Goal: Task Accomplishment & Management: Manage account settings

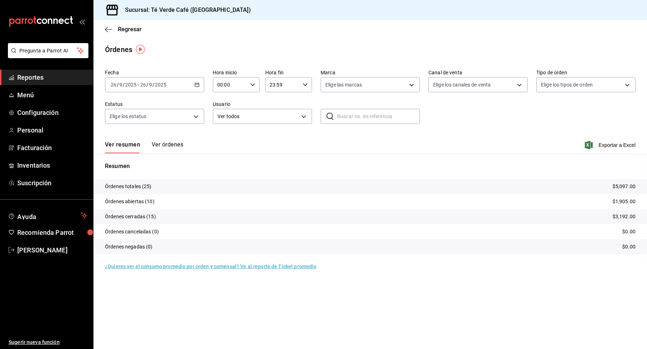
scroll to position [8337, 0]
click at [46, 161] on span "Inventarios" at bounding box center [52, 166] width 70 height 10
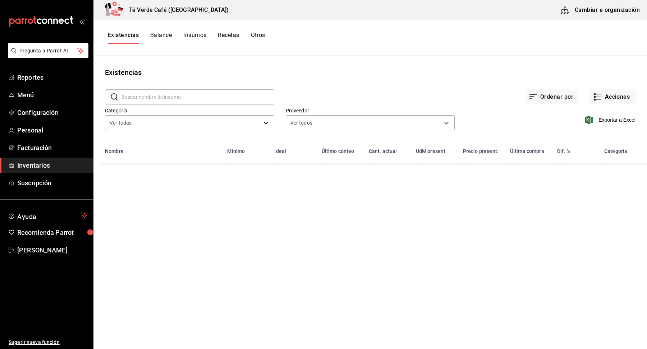
type input "2d8f20b0-3352-407d-9bbc-f47adee48612,162c3b5a-05ee-40a0-bf79-f86174f4b51c,009ec…"
type input "c34fd930-2372-43d0-9d76-b0fb0b5423be,f359e264-78d7-4623-bb16-9abe9e22ba6a,ed06f…"
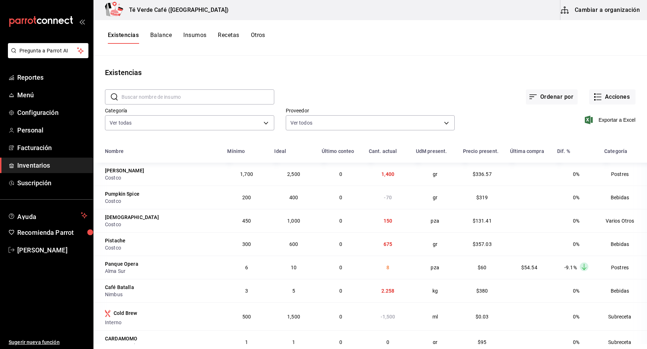
click at [170, 98] on input "text" at bounding box center [197, 97] width 153 height 14
type input "focaccia"
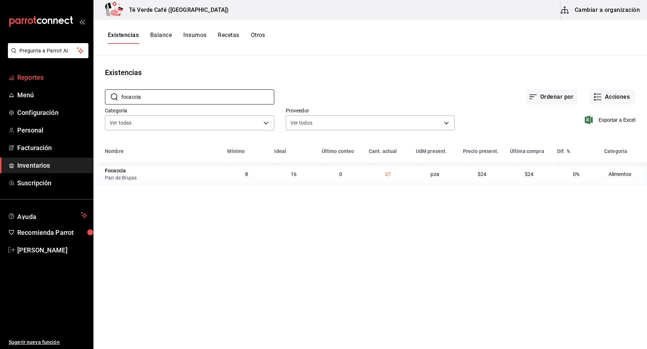
click at [35, 81] on span "Reportes" at bounding box center [52, 78] width 70 height 10
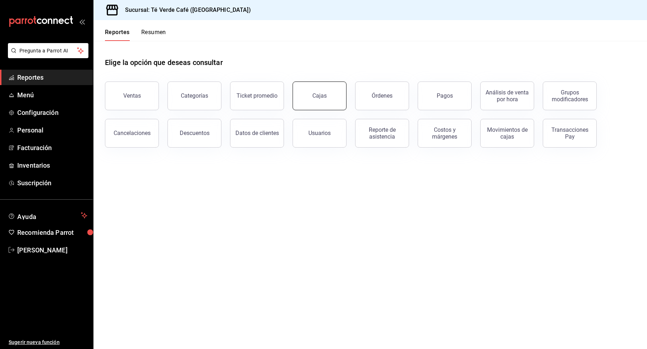
click at [315, 93] on div "Cajas" at bounding box center [319, 96] width 15 height 9
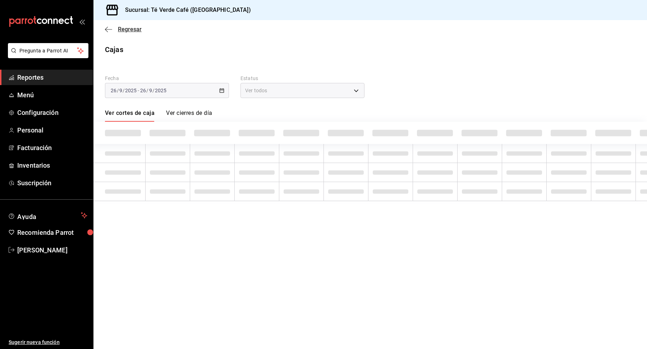
click at [128, 29] on span "Regresar" at bounding box center [130, 29] width 24 height 7
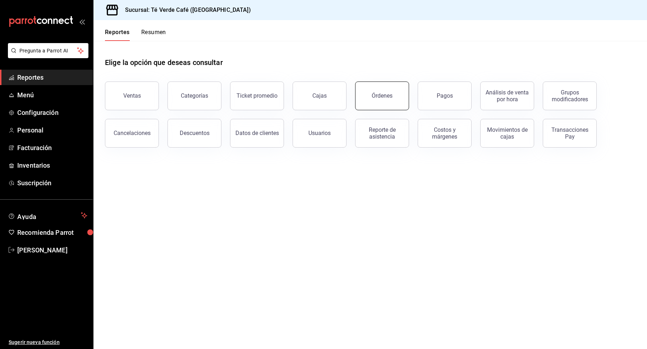
click at [379, 100] on button "Órdenes" at bounding box center [382, 96] width 54 height 29
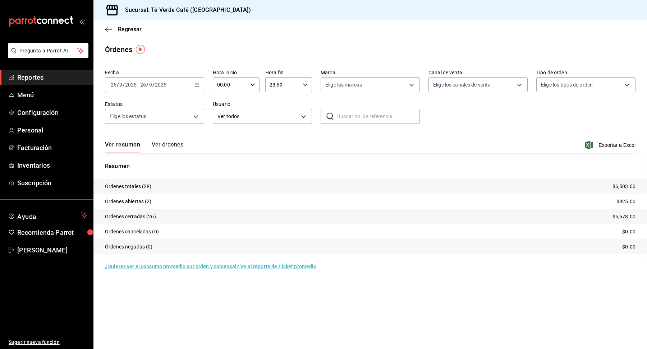
click at [170, 146] on button "Ver órdenes" at bounding box center [168, 147] width 32 height 12
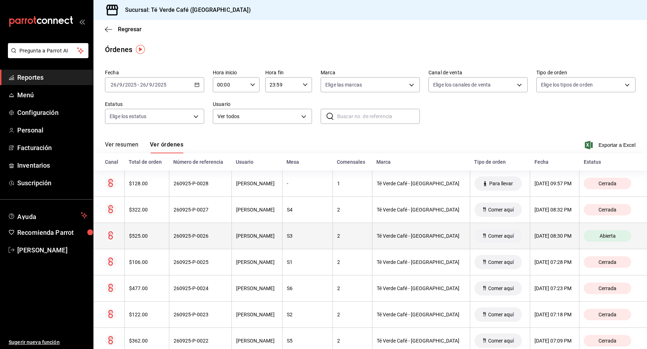
click at [148, 236] on div "$525.00" at bounding box center [147, 236] width 36 height 6
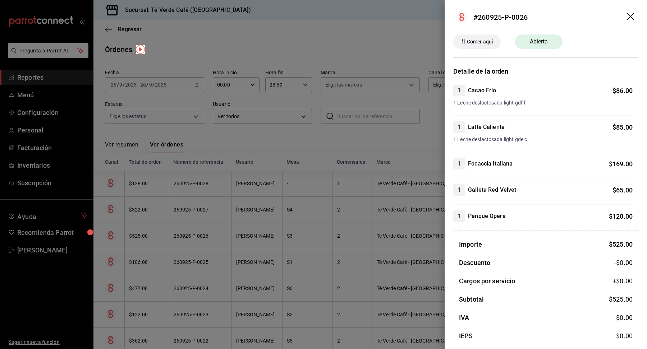
click at [633, 17] on icon "drag" at bounding box center [630, 17] width 9 height 9
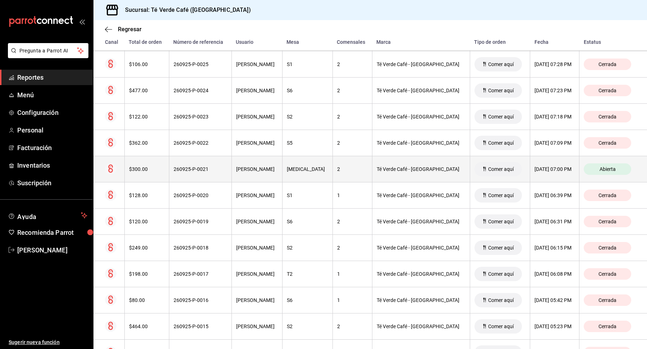
scroll to position [213, 0]
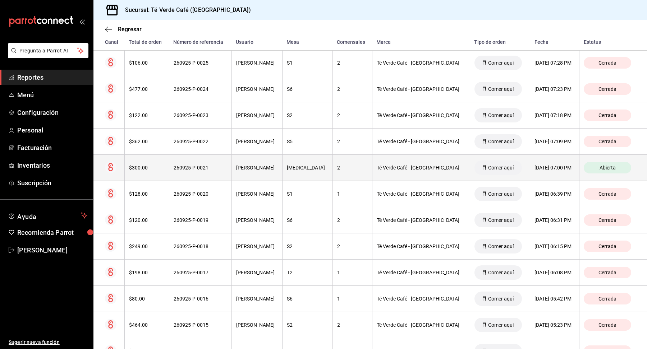
click at [142, 167] on div "$300.00" at bounding box center [147, 168] width 36 height 6
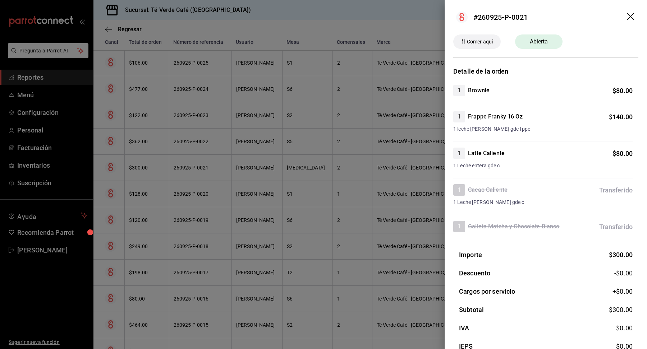
click at [629, 16] on icon "drag" at bounding box center [630, 17] width 9 height 9
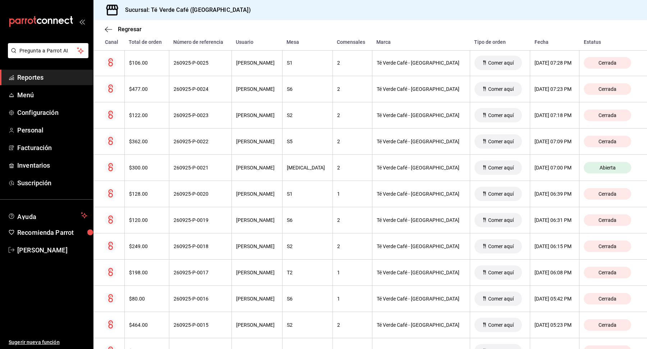
click at [36, 78] on span "Reportes" at bounding box center [52, 78] width 70 height 10
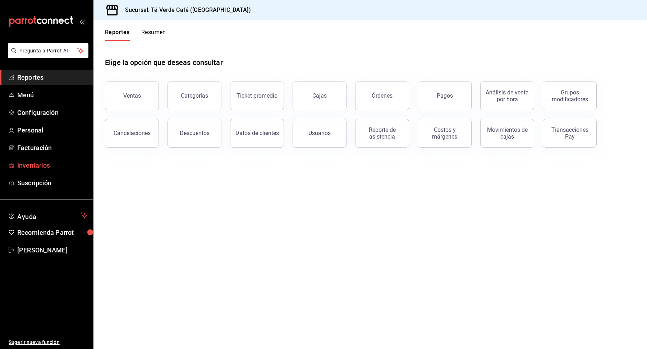
click at [26, 165] on span "Inventarios" at bounding box center [52, 166] width 70 height 10
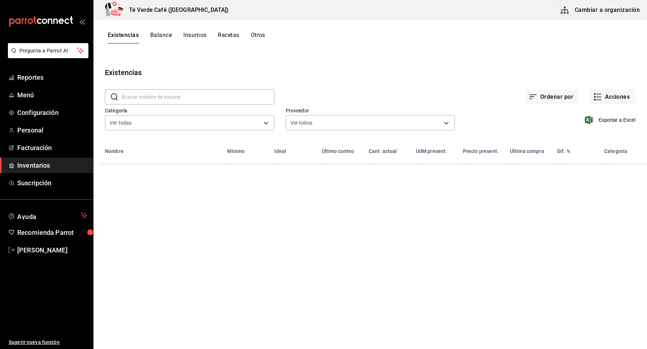
click at [204, 98] on input "text" at bounding box center [197, 97] width 153 height 14
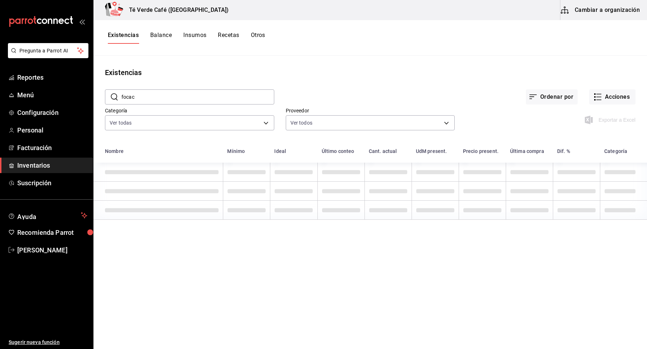
type input "focacc"
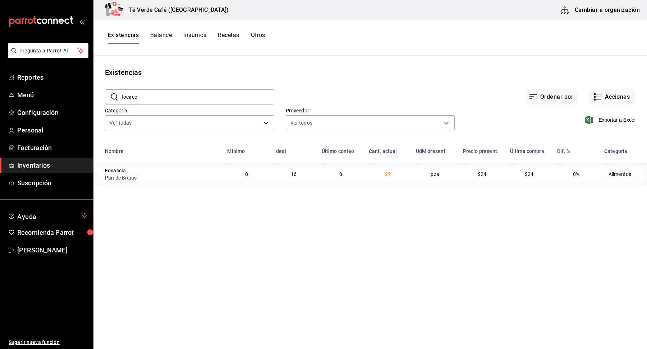
click at [207, 94] on input "focacc" at bounding box center [197, 97] width 153 height 14
type textarea "focacc"
click at [207, 94] on input "focacc" at bounding box center [197, 97] width 153 height 14
click at [207, 93] on input "focacc" at bounding box center [197, 97] width 153 height 14
click at [153, 96] on input "croiss" at bounding box center [197, 97] width 153 height 14
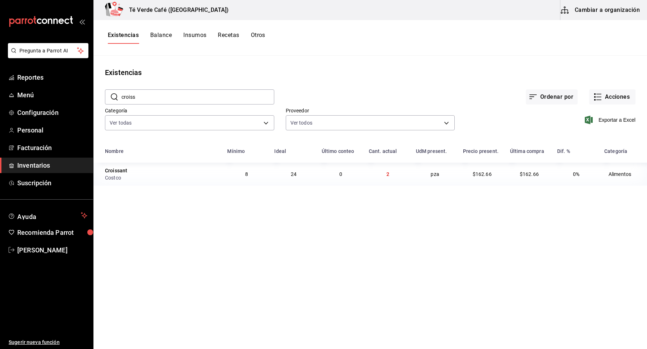
click at [153, 96] on input "croiss" at bounding box center [197, 97] width 153 height 14
type input "brownie"
click at [31, 77] on span "Reportes" at bounding box center [52, 78] width 70 height 10
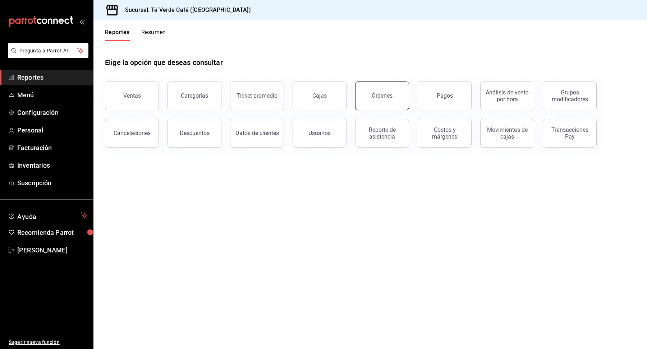
click at [392, 97] on button "Órdenes" at bounding box center [382, 96] width 54 height 29
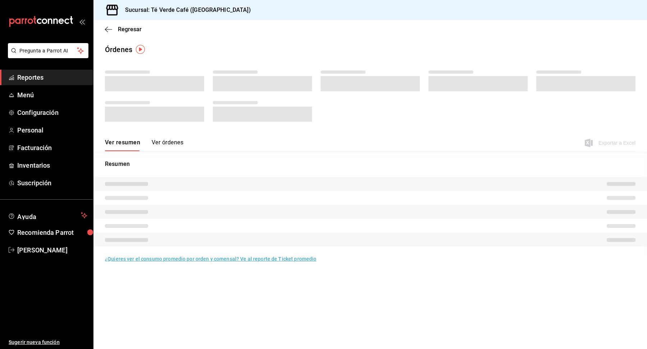
click at [174, 140] on button "Ver órdenes" at bounding box center [168, 145] width 32 height 12
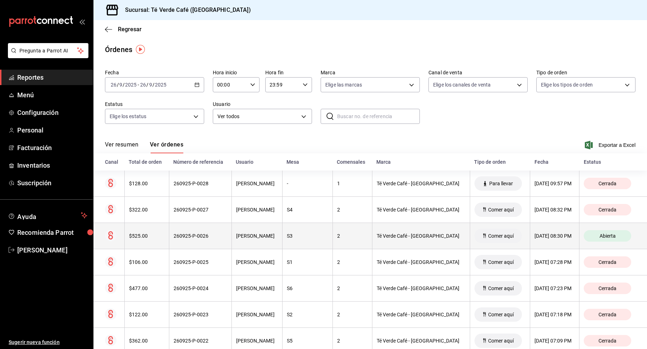
click at [203, 240] on th "260925-P-0026" at bounding box center [200, 236] width 62 height 26
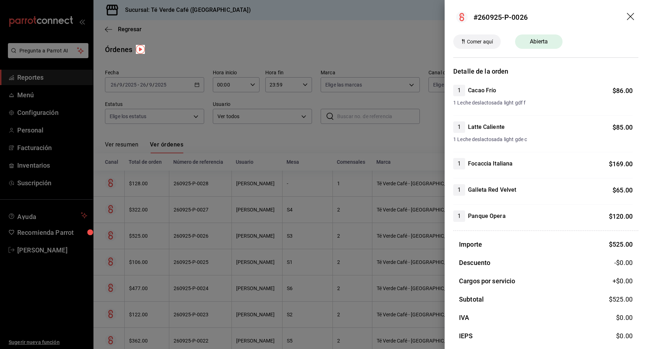
click at [632, 17] on icon "drag" at bounding box center [630, 17] width 9 height 9
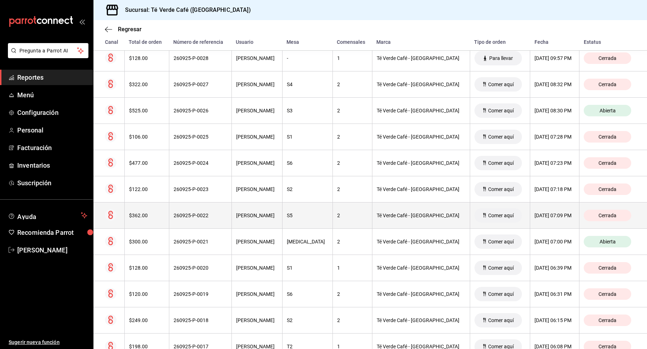
scroll to position [152, 0]
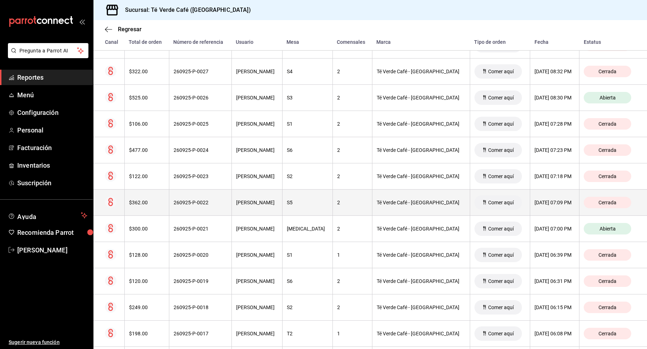
click at [157, 201] on div "$362.00" at bounding box center [147, 203] width 36 height 6
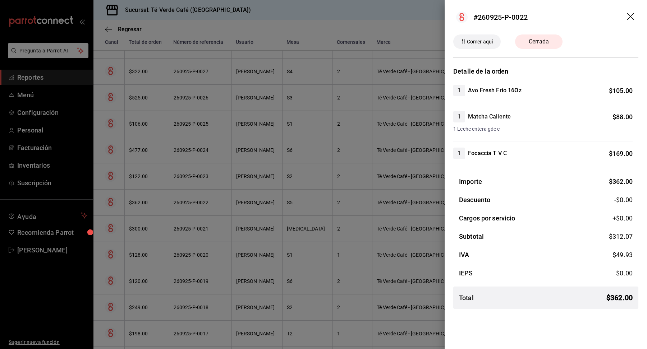
click at [631, 13] on icon "drag" at bounding box center [630, 17] width 9 height 9
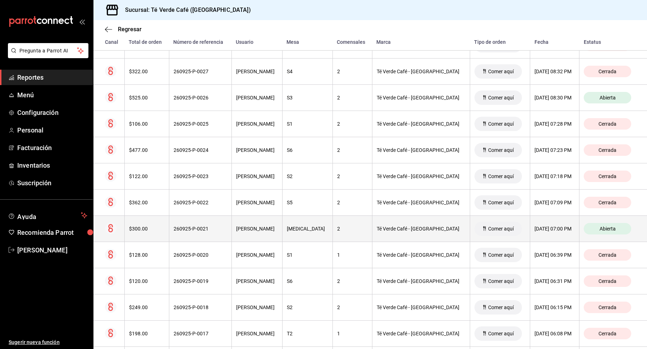
click at [144, 226] on div "$300.00" at bounding box center [147, 229] width 36 height 6
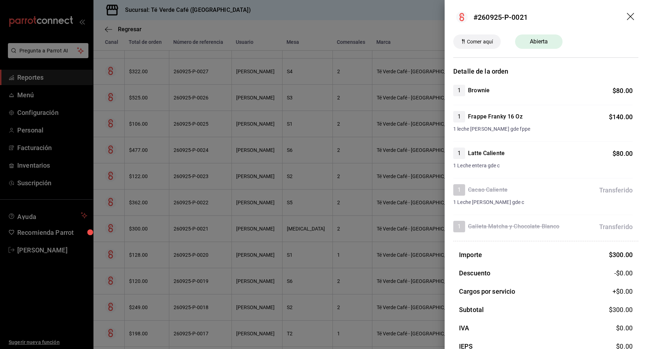
click at [628, 17] on icon "drag" at bounding box center [630, 17] width 9 height 9
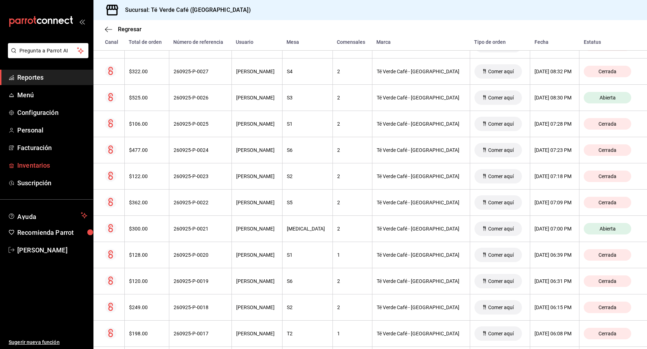
click at [32, 166] on span "Inventarios" at bounding box center [52, 166] width 70 height 10
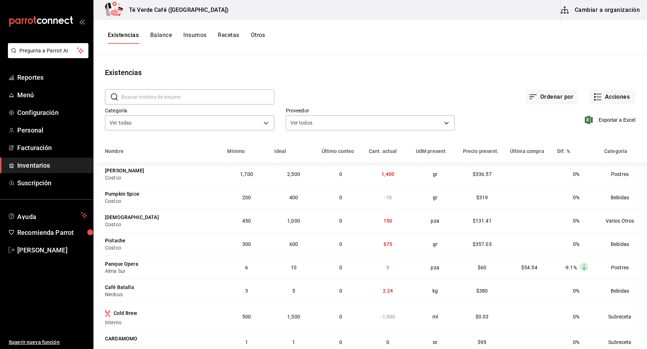
click at [163, 95] on input "text" at bounding box center [197, 97] width 153 height 14
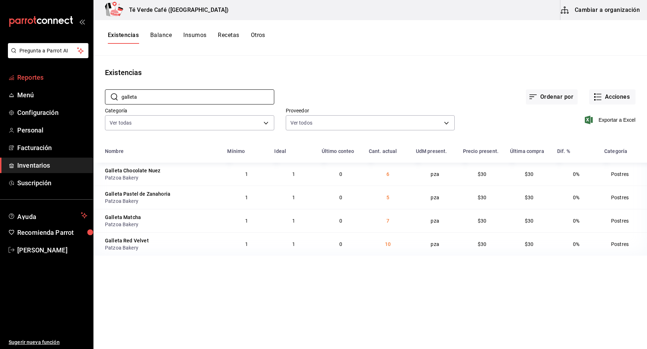
type input "galleta"
click at [44, 77] on span "Reportes" at bounding box center [52, 78] width 70 height 10
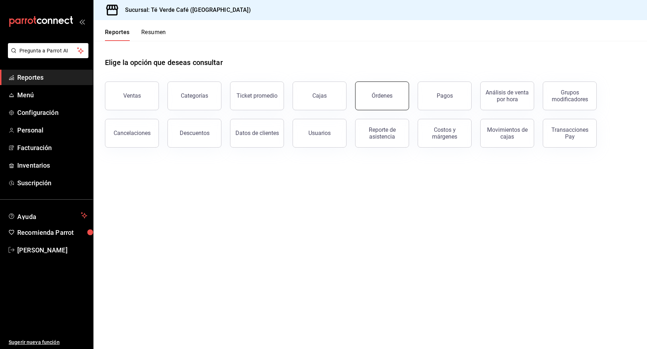
click at [373, 98] on div "Órdenes" at bounding box center [381, 95] width 21 height 7
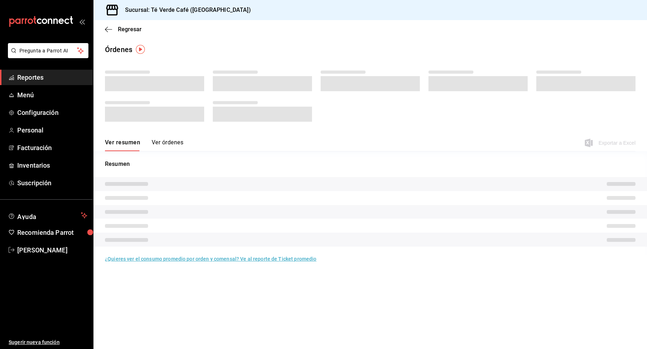
click at [170, 142] on button "Ver órdenes" at bounding box center [168, 145] width 32 height 12
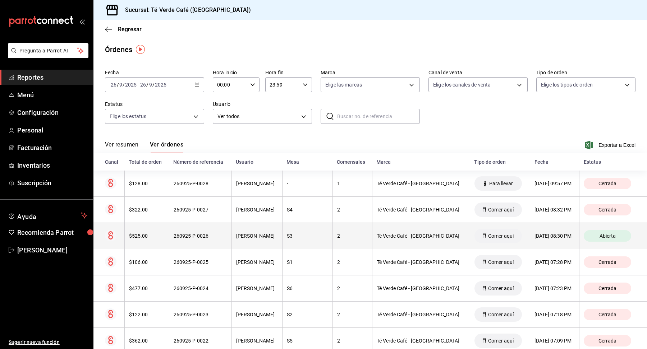
click at [141, 240] on th "$525.00" at bounding box center [146, 236] width 45 height 26
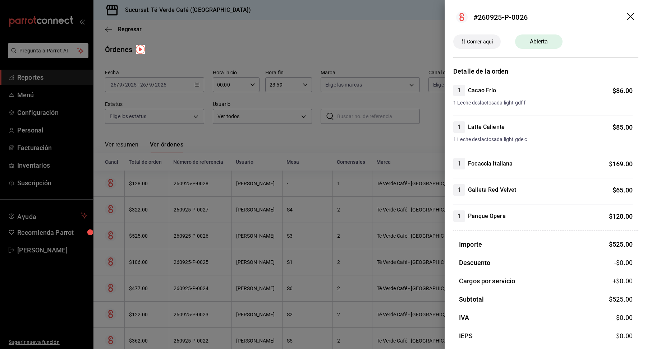
click at [629, 15] on icon "drag" at bounding box center [629, 16] width 7 height 7
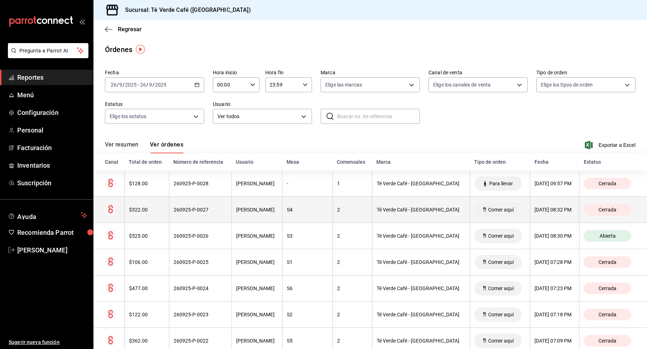
click at [159, 213] on th "$322.00" at bounding box center [146, 210] width 45 height 26
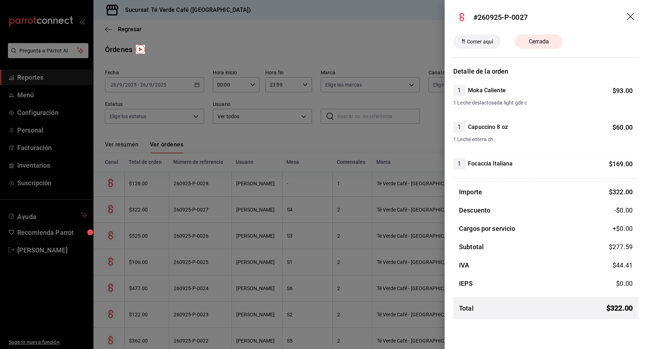
click at [631, 15] on icon "drag" at bounding box center [629, 16] width 7 height 7
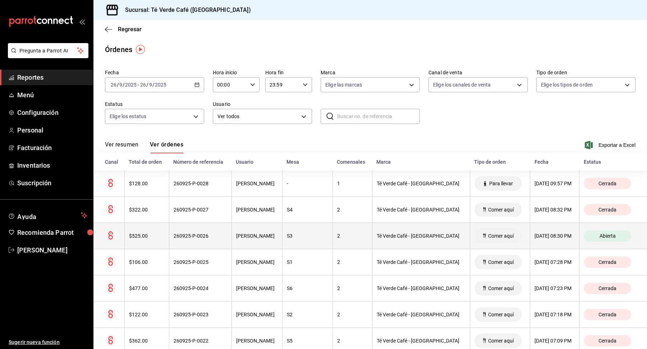
click at [159, 235] on div "$525.00" at bounding box center [147, 236] width 36 height 6
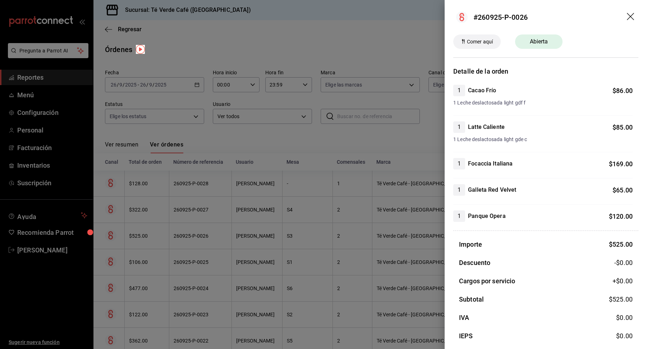
click at [632, 15] on icon "drag" at bounding box center [630, 17] width 9 height 9
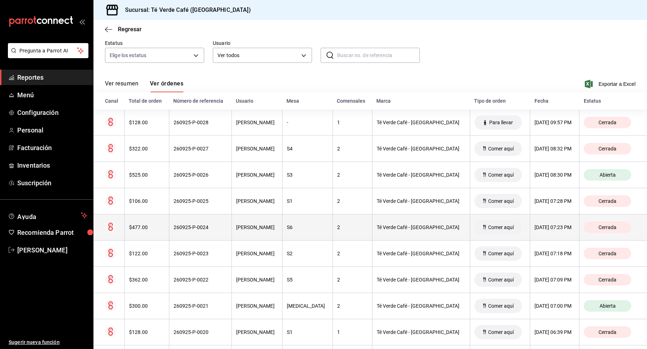
scroll to position [106, 0]
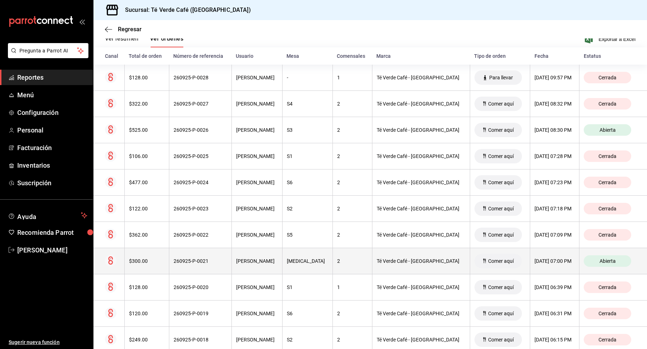
click at [139, 265] on th "$300.00" at bounding box center [146, 261] width 45 height 26
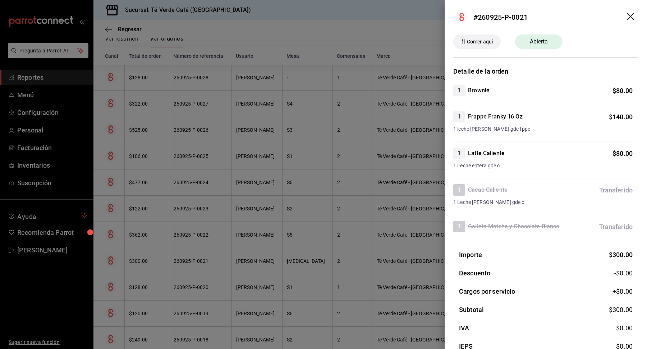
click at [631, 16] on icon "drag" at bounding box center [630, 17] width 9 height 9
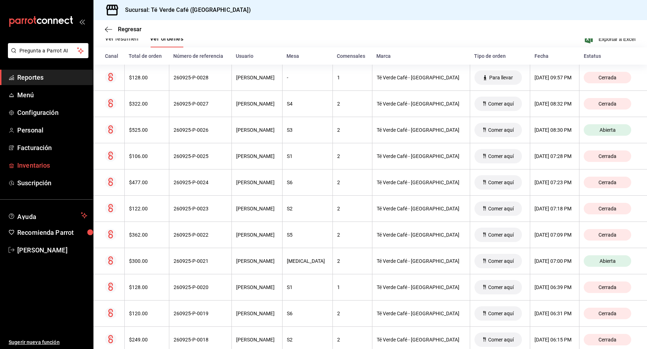
click at [36, 167] on span "Inventarios" at bounding box center [52, 166] width 70 height 10
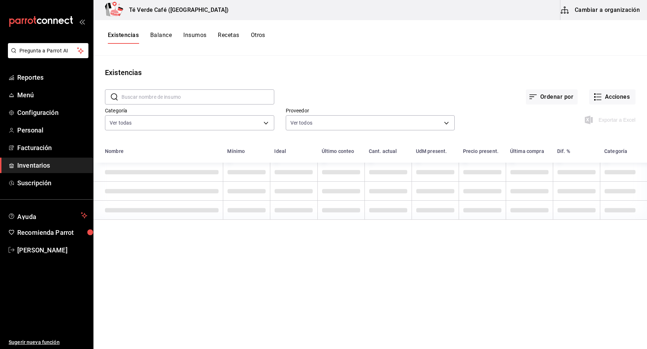
click at [177, 99] on input "text" at bounding box center [197, 97] width 153 height 14
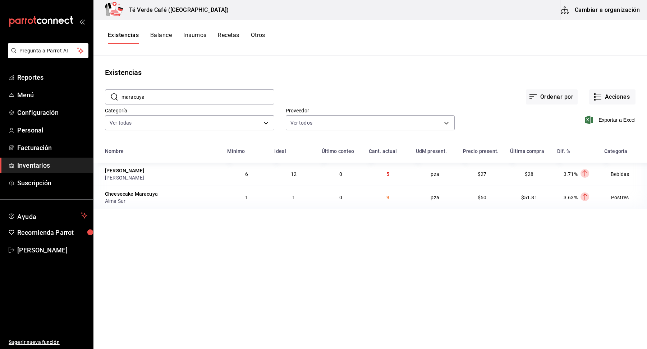
click at [177, 101] on input "maracuya" at bounding box center [197, 97] width 153 height 14
type input "a"
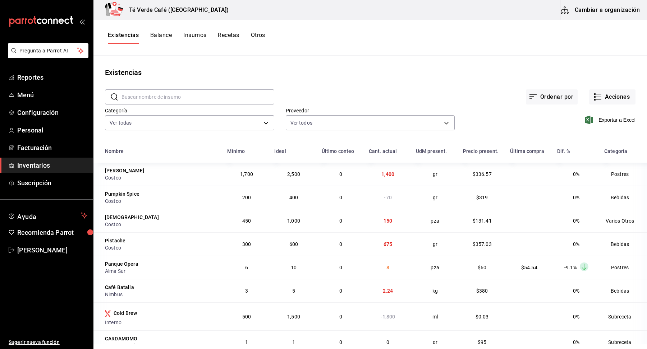
click at [185, 94] on input "text" at bounding box center [197, 97] width 153 height 14
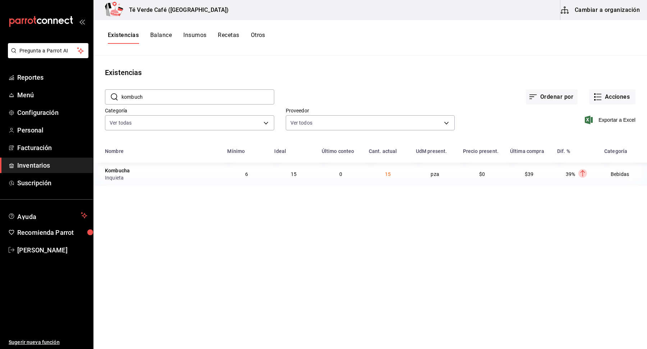
click at [150, 99] on input "kombuch" at bounding box center [197, 97] width 153 height 14
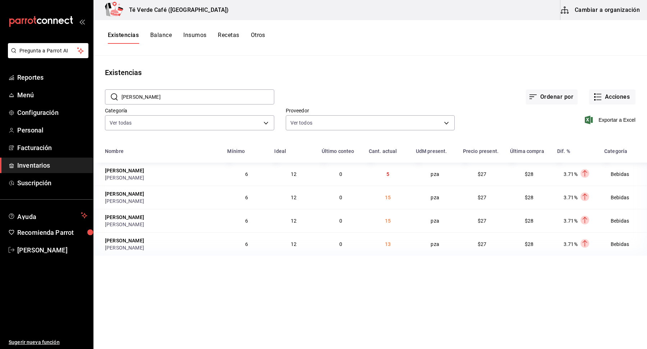
click at [155, 99] on input "felix" at bounding box center [197, 97] width 153 height 14
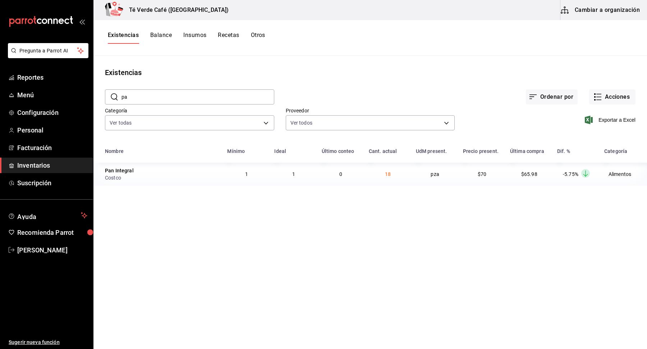
type input "p"
type input "d"
type input "huevo"
click at [30, 78] on span "Reportes" at bounding box center [52, 78] width 70 height 10
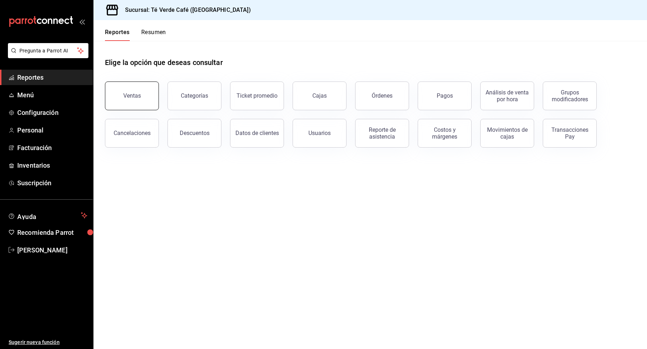
click at [134, 97] on div "Ventas" at bounding box center [132, 95] width 18 height 7
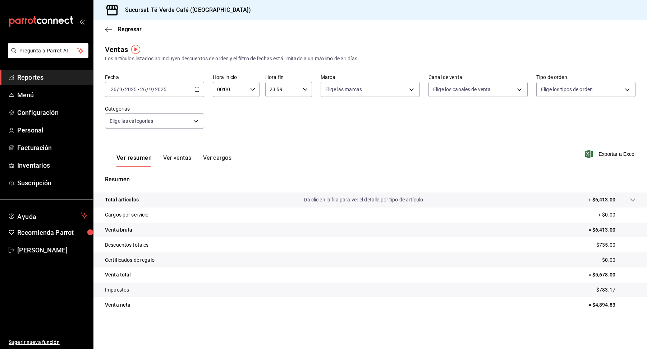
click at [167, 156] on button "Ver ventas" at bounding box center [177, 160] width 28 height 12
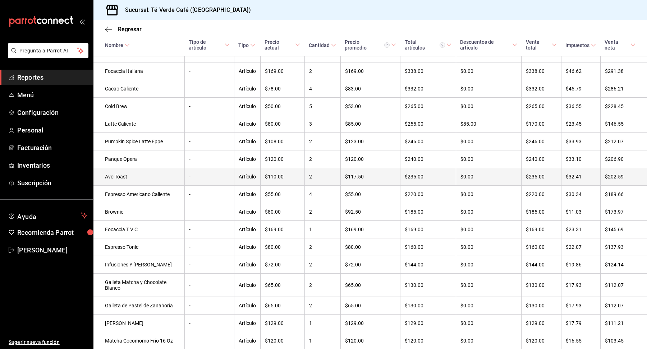
scroll to position [208, 0]
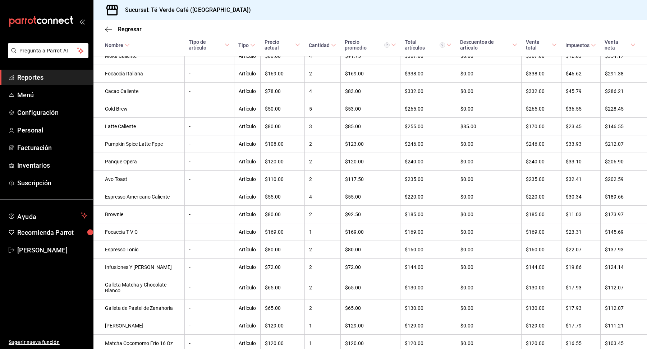
drag, startPoint x: 124, startPoint y: 180, endPoint x: 224, endPoint y: 181, distance: 100.2
click at [124, 180] on td "Avo Toast" at bounding box center [138, 180] width 91 height 18
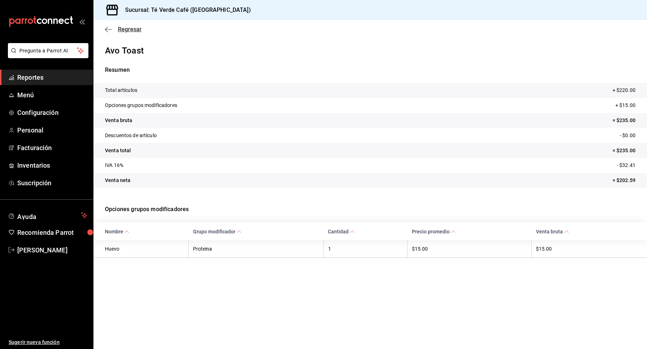
click at [107, 30] on icon "button" at bounding box center [108, 29] width 7 height 6
click at [109, 30] on icon "button" at bounding box center [108, 29] width 7 height 6
click at [122, 29] on span "Regresar" at bounding box center [130, 29] width 24 height 7
click at [27, 168] on span "Inventarios" at bounding box center [52, 166] width 70 height 10
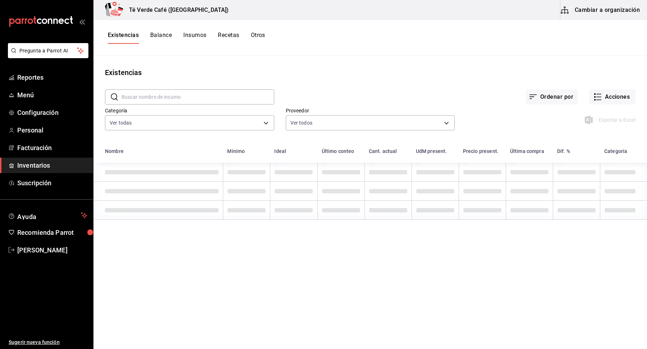
click at [256, 34] on button "Otros" at bounding box center [258, 38] width 14 height 12
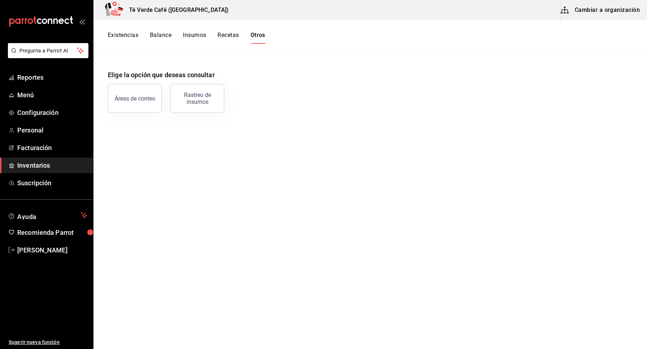
drag, startPoint x: 191, startPoint y: 99, endPoint x: 280, endPoint y: 114, distance: 89.8
click at [191, 99] on div "Rastreo de insumos" at bounding box center [197, 99] width 45 height 14
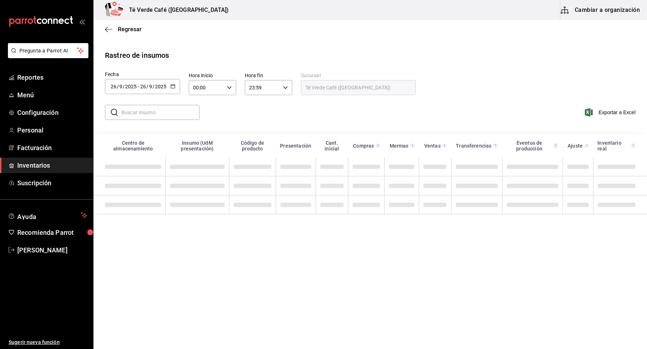
click at [169, 115] on input "text" at bounding box center [160, 112] width 78 height 14
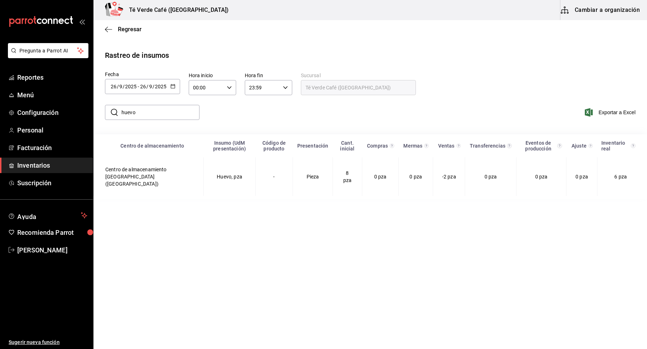
click at [139, 112] on input "huevo" at bounding box center [160, 112] width 78 height 14
type input "focac"
click at [390, 225] on main "Regresar Rastreo de insumos Fecha 2025-09-26 26 / 9 / 2025 - 2025-09-26 26 / 9 …" at bounding box center [369, 184] width 553 height 328
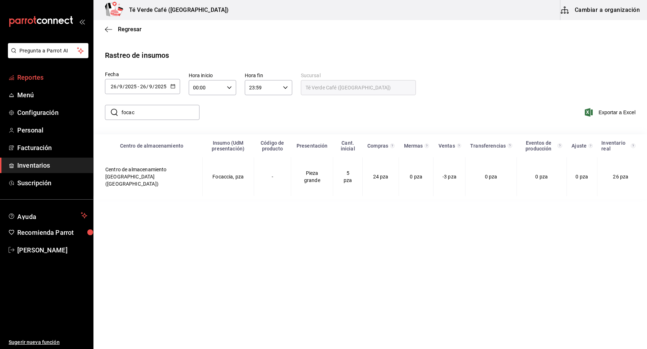
click at [40, 79] on span "Reportes" at bounding box center [52, 78] width 70 height 10
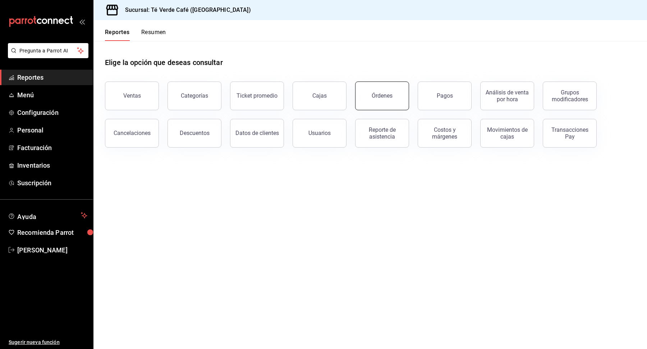
click at [375, 99] on button "Órdenes" at bounding box center [382, 96] width 54 height 29
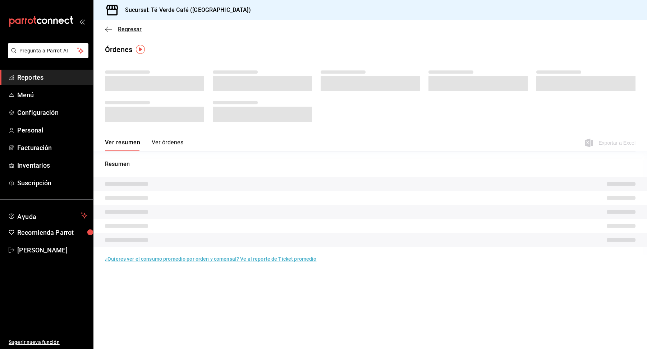
click at [106, 30] on icon "button" at bounding box center [108, 29] width 7 height 6
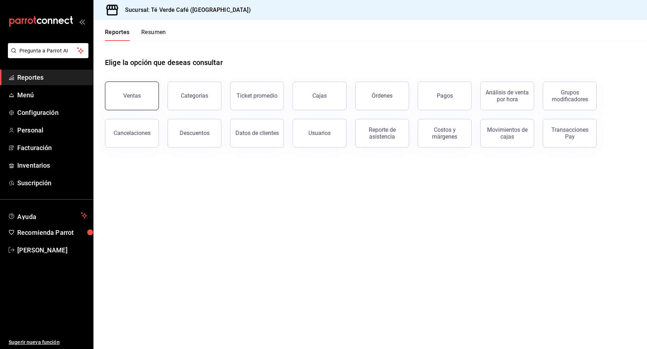
click at [120, 103] on button "Ventas" at bounding box center [132, 96] width 54 height 29
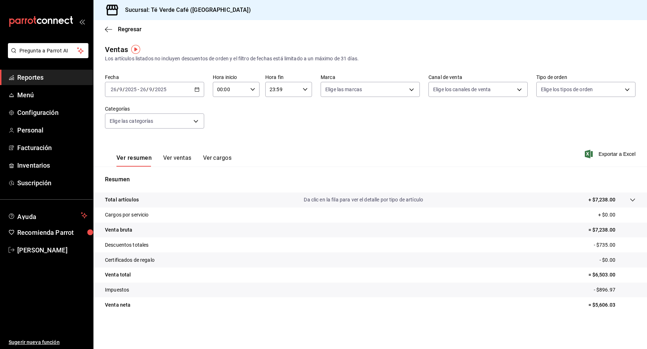
click at [172, 161] on button "Ver ventas" at bounding box center [177, 160] width 28 height 12
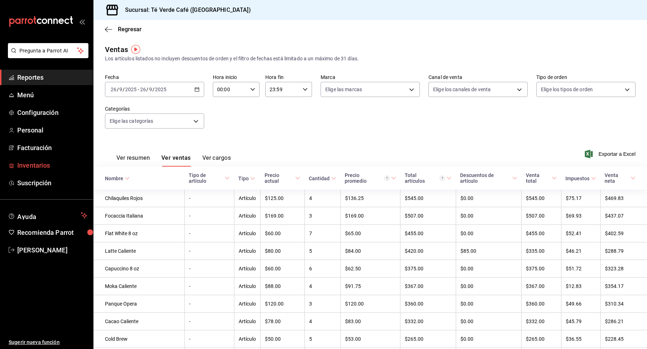
click at [35, 165] on span "Inventarios" at bounding box center [52, 166] width 70 height 10
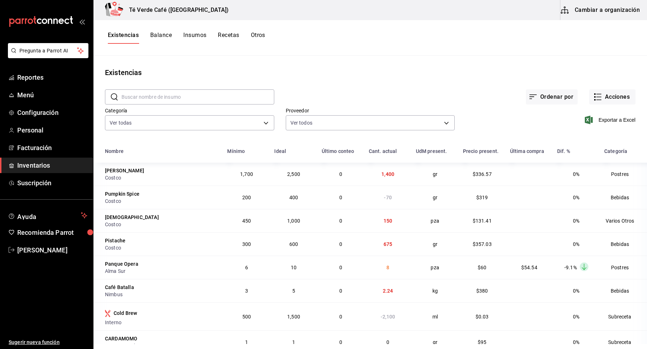
click at [260, 34] on button "Otros" at bounding box center [258, 38] width 14 height 12
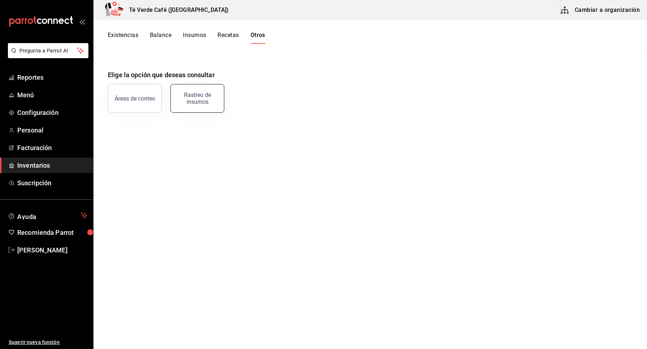
click at [189, 102] on div "Rastreo de insumos" at bounding box center [197, 99] width 45 height 14
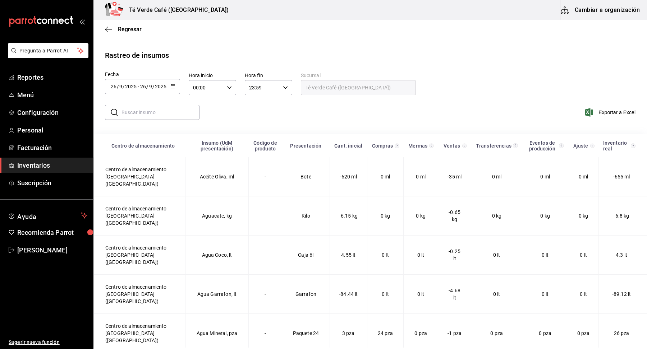
click at [165, 115] on input "text" at bounding box center [160, 112] width 78 height 14
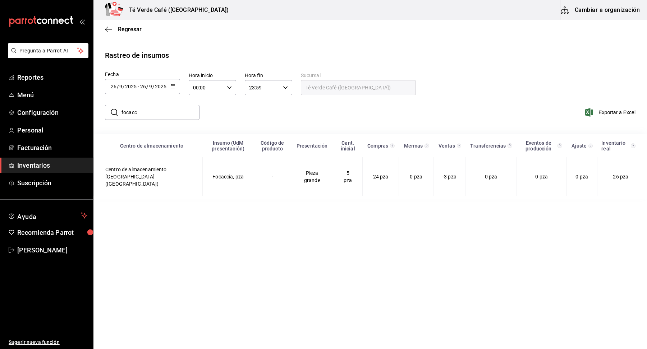
click at [365, 293] on main "Regresar Rastreo de insumos Fecha 2025-09-26 26 / 9 / 2025 - 2025-09-26 26 / 9 …" at bounding box center [369, 184] width 553 height 328
click at [165, 111] on input "focacc" at bounding box center [160, 112] width 78 height 14
click at [164, 111] on input "focacc" at bounding box center [160, 112] width 78 height 14
type input "opera"
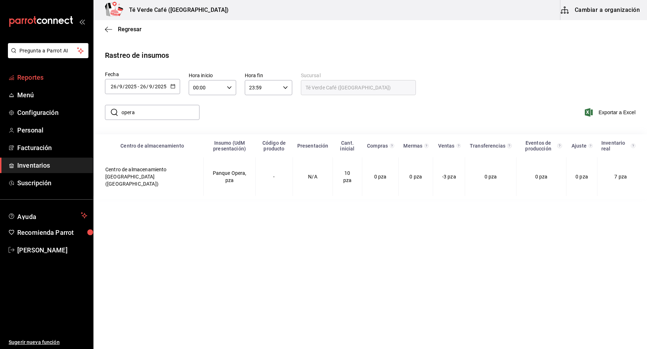
click at [31, 79] on span "Reportes" at bounding box center [52, 78] width 70 height 10
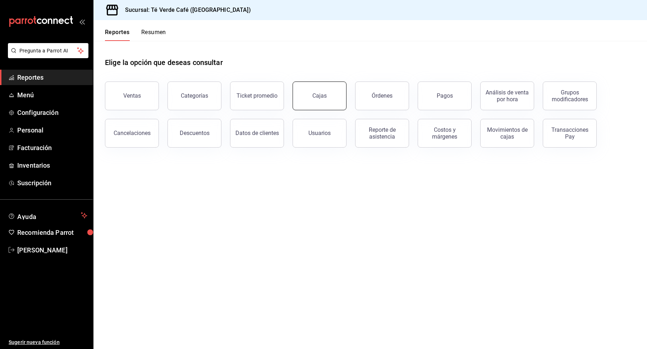
click at [323, 94] on div "Cajas" at bounding box center [319, 96] width 15 height 9
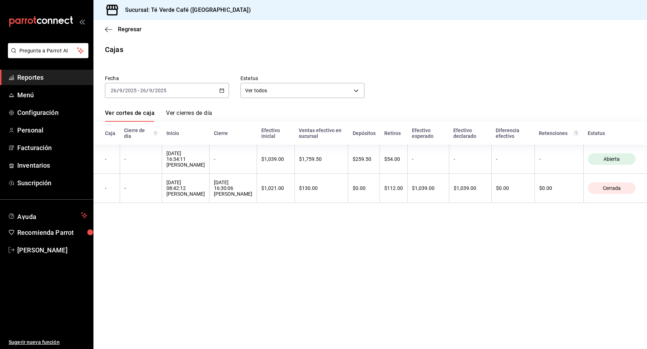
click at [45, 77] on span "Reportes" at bounding box center [52, 78] width 70 height 10
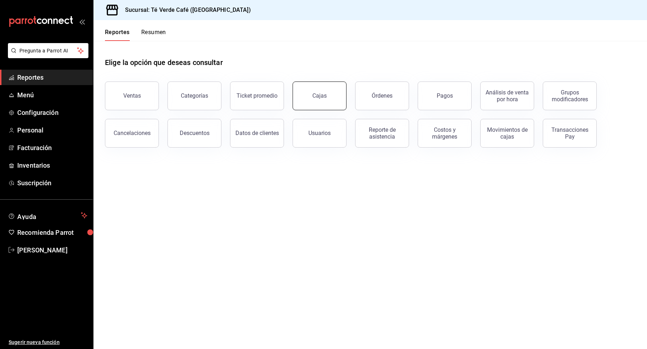
click at [318, 98] on div "Cajas" at bounding box center [319, 96] width 15 height 9
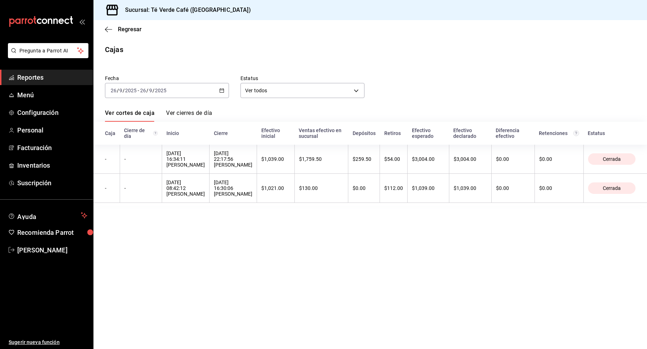
click at [33, 78] on span "Reportes" at bounding box center [52, 78] width 70 height 10
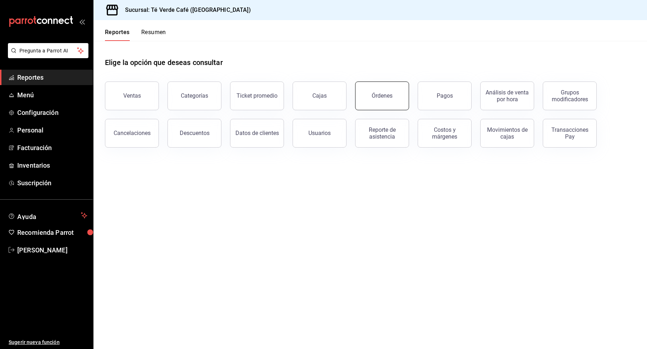
click at [381, 101] on button "Órdenes" at bounding box center [382, 96] width 54 height 29
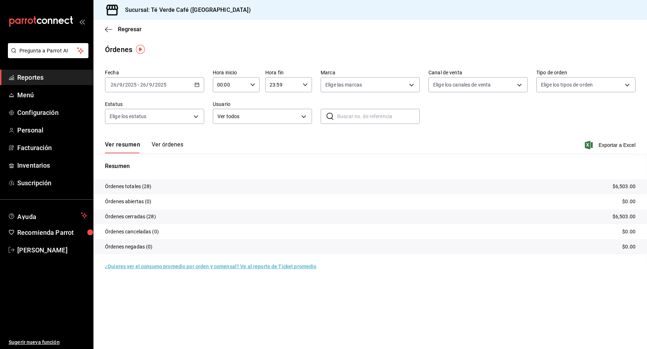
click at [173, 147] on button "Ver órdenes" at bounding box center [168, 147] width 32 height 12
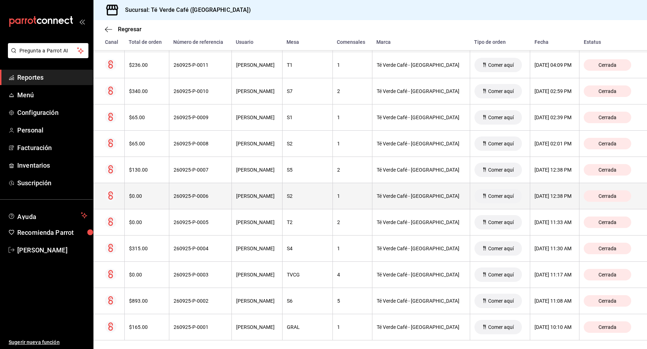
scroll to position [579, 0]
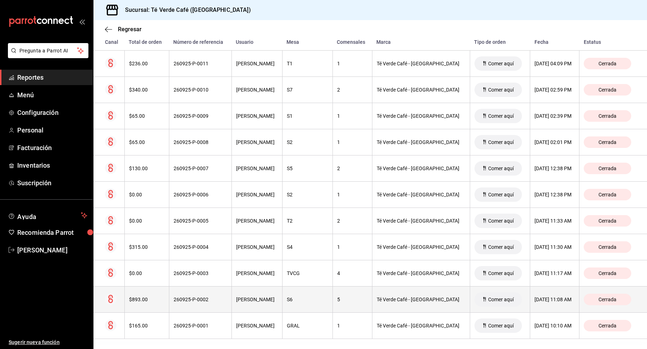
click at [136, 292] on th "$893.00" at bounding box center [146, 300] width 45 height 26
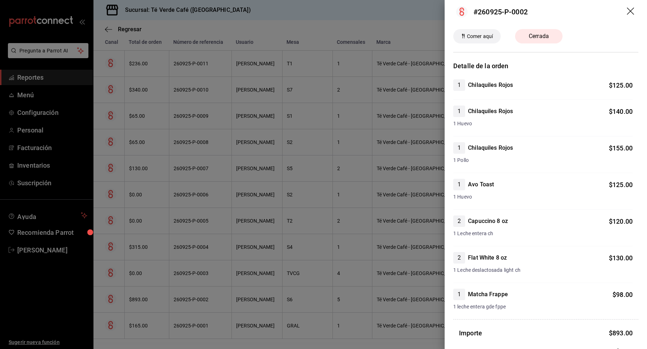
scroll to position [0, 0]
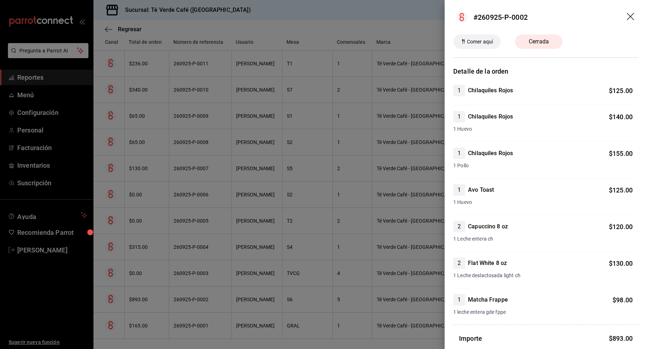
click at [632, 17] on icon "drag" at bounding box center [630, 17] width 9 height 9
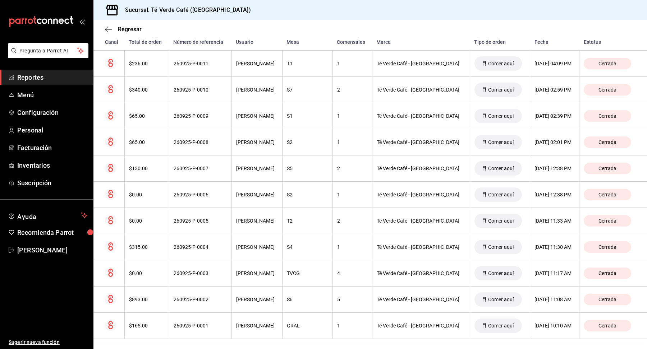
click at [33, 79] on span "Reportes" at bounding box center [52, 78] width 70 height 10
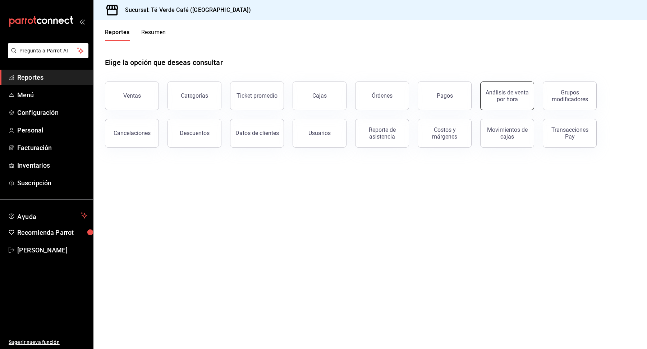
click at [506, 102] on button "Análisis de venta por hora" at bounding box center [507, 96] width 54 height 29
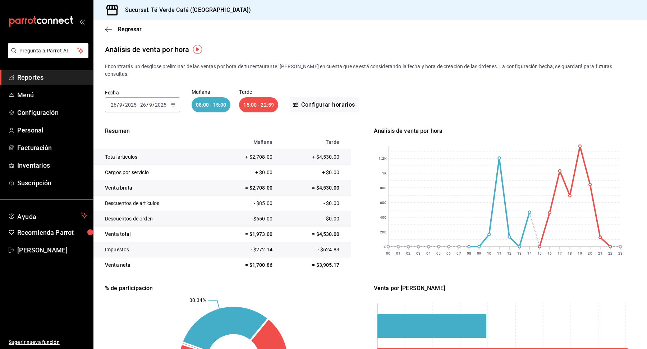
click at [171, 102] on icon "button" at bounding box center [172, 104] width 5 height 5
click at [122, 171] on span "Mes actual" at bounding box center [139, 175] width 56 height 8
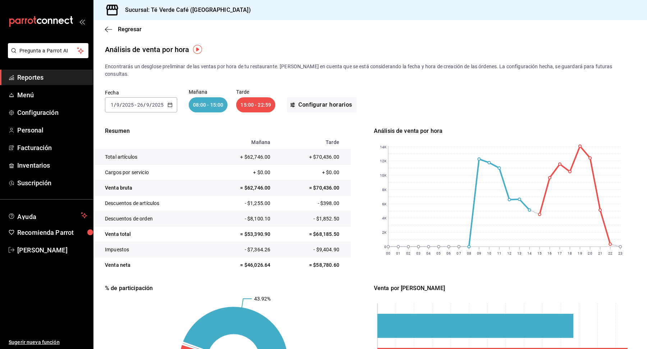
click at [43, 78] on span "Reportes" at bounding box center [52, 78] width 70 height 10
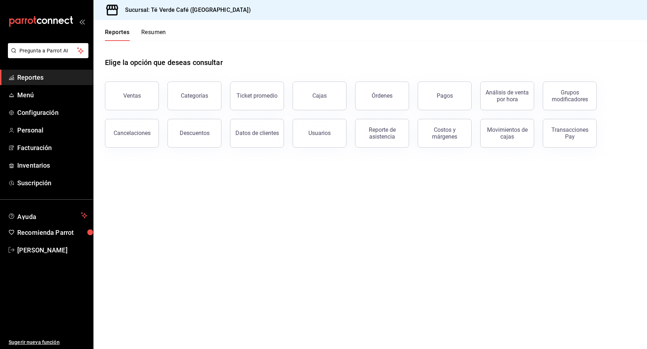
click at [148, 33] on button "Resumen" at bounding box center [153, 35] width 25 height 12
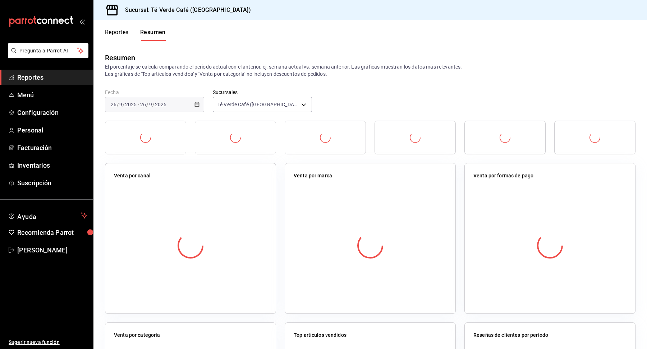
scroll to position [3, 0]
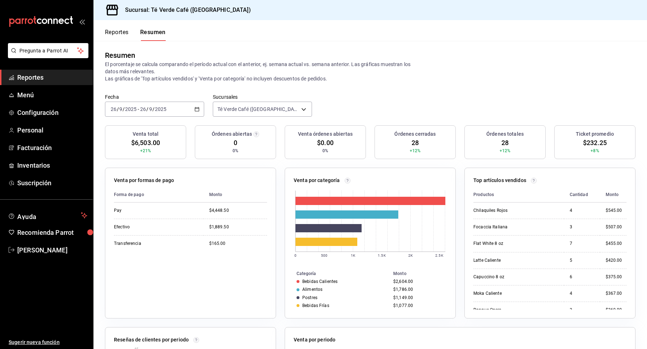
click at [198, 112] on div "[DATE] [DATE] - [DATE] [DATE]" at bounding box center [154, 109] width 99 height 15
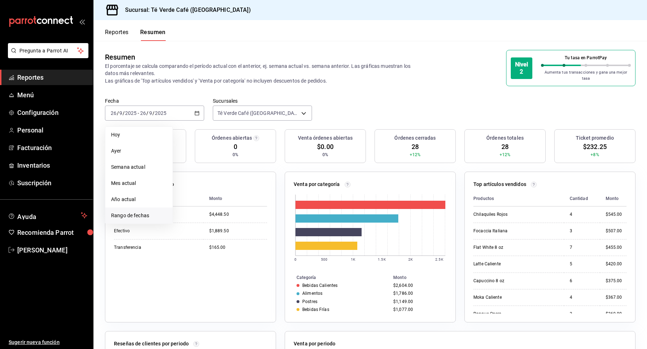
click at [148, 212] on span "Rango de fechas" at bounding box center [139, 216] width 56 height 8
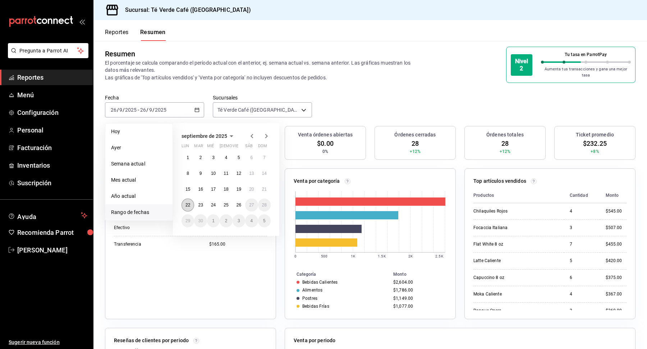
click at [189, 205] on button "22" at bounding box center [187, 205] width 13 height 13
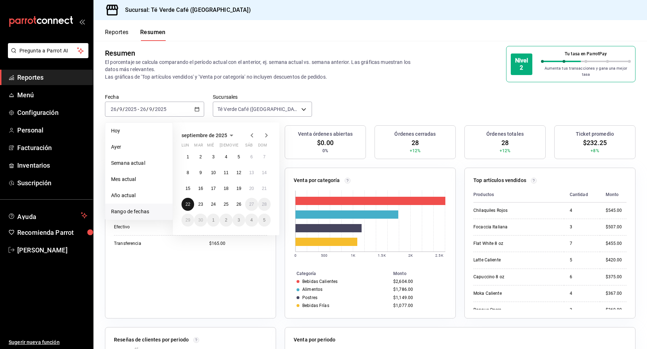
click at [187, 202] on abbr "22" at bounding box center [187, 204] width 5 height 5
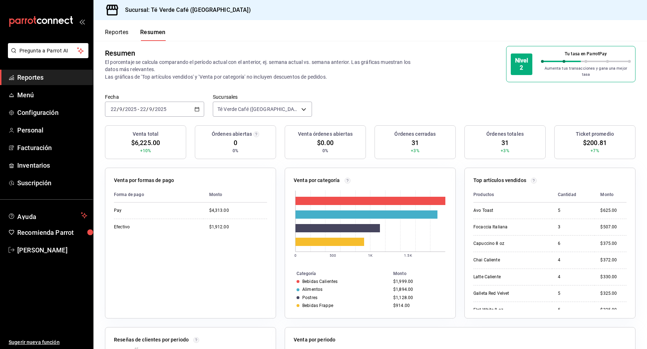
click at [194, 105] on div "[DATE] [DATE] - [DATE] [DATE]" at bounding box center [154, 109] width 99 height 15
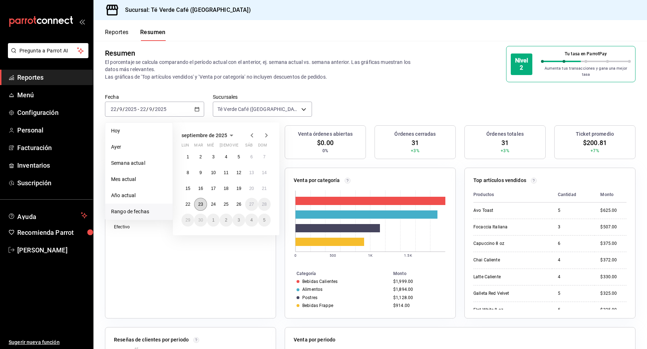
click at [200, 202] on abbr "23" at bounding box center [200, 204] width 5 height 5
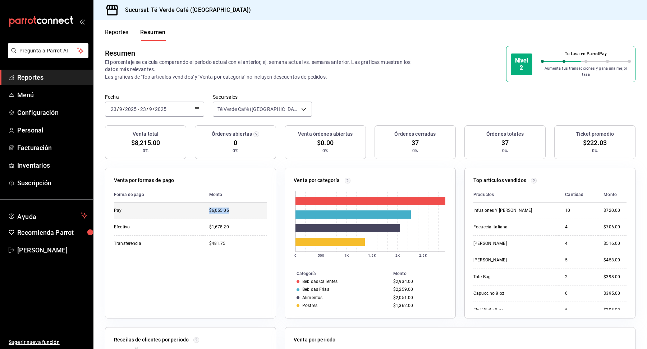
drag, startPoint x: 234, startPoint y: 207, endPoint x: 206, endPoint y: 208, distance: 28.0
click at [207, 207] on td "$6,055.05" at bounding box center [235, 211] width 64 height 16
copy div "$6,055.05"
drag, startPoint x: 231, startPoint y: 223, endPoint x: 193, endPoint y: 222, distance: 37.7
click at [193, 222] on tr "Efectivo $1,678.20" at bounding box center [190, 227] width 153 height 17
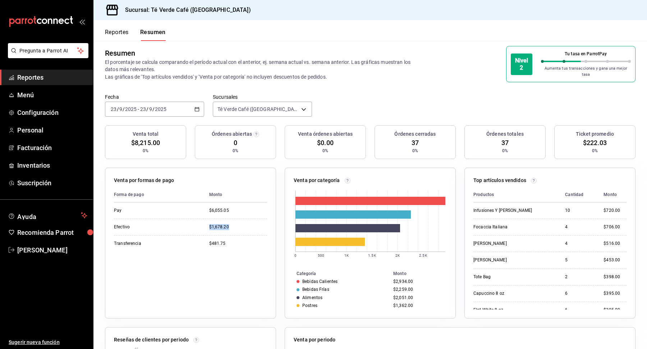
copy tr "$1,678.20"
drag, startPoint x: 228, startPoint y: 238, endPoint x: 203, endPoint y: 238, distance: 24.4
click at [204, 238] on td "$481.75" at bounding box center [235, 243] width 64 height 17
copy div "$481.75"
click at [200, 105] on div "[DATE] [DATE] - [DATE] [DATE]" at bounding box center [154, 109] width 99 height 15
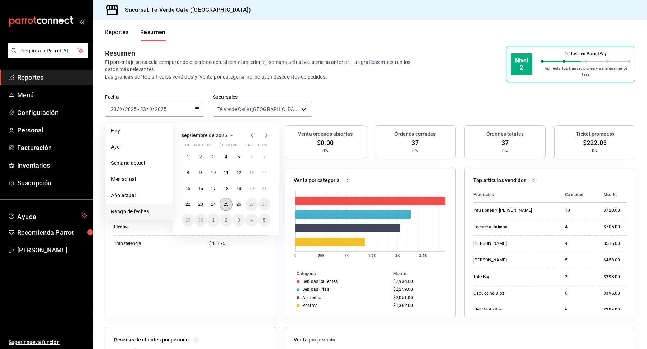
click at [226, 204] on button "25" at bounding box center [225, 204] width 13 height 13
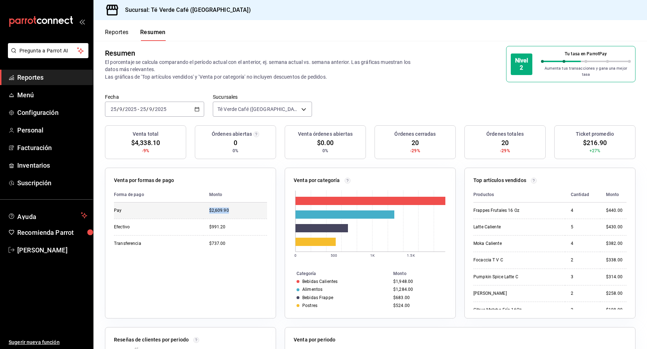
drag, startPoint x: 221, startPoint y: 209, endPoint x: 204, endPoint y: 209, distance: 16.5
click at [204, 209] on td "$2,609.90" at bounding box center [235, 211] width 64 height 16
copy div "$2,609.90"
drag, startPoint x: 227, startPoint y: 225, endPoint x: 205, endPoint y: 224, distance: 22.0
click at [205, 224] on td "$991.20" at bounding box center [235, 227] width 64 height 17
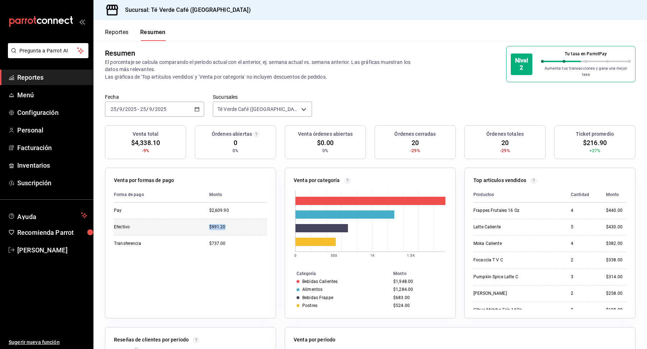
copy div "$991.20"
drag, startPoint x: 230, startPoint y: 241, endPoint x: 202, endPoint y: 240, distance: 28.4
click at [202, 240] on tr "Transferencia $737.00" at bounding box center [190, 243] width 153 height 17
copy tr "$737.00"
click at [200, 106] on div "[DATE] [DATE] - [DATE] [DATE]" at bounding box center [154, 109] width 99 height 15
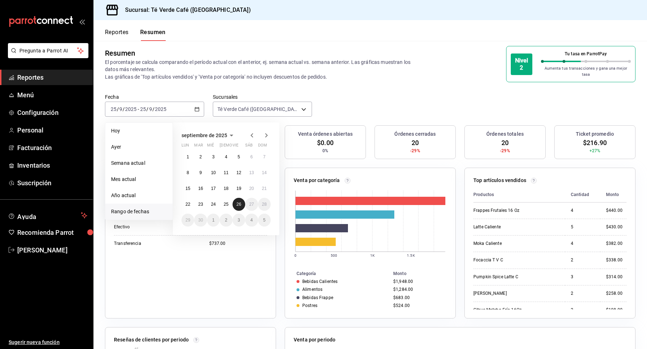
click at [238, 202] on abbr "26" at bounding box center [238, 204] width 5 height 5
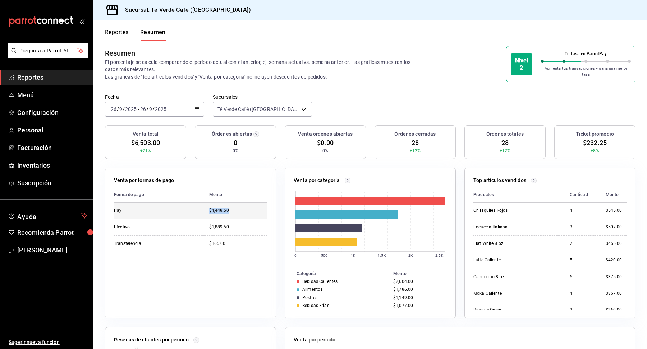
drag, startPoint x: 233, startPoint y: 207, endPoint x: 199, endPoint y: 207, distance: 33.4
click at [199, 207] on tr "Pay $4,448.50" at bounding box center [190, 211] width 153 height 16
copy tr "$4,448.50"
drag, startPoint x: 222, startPoint y: 223, endPoint x: 207, endPoint y: 224, distance: 15.1
click at [207, 224] on td "$1,889.50" at bounding box center [235, 227] width 64 height 17
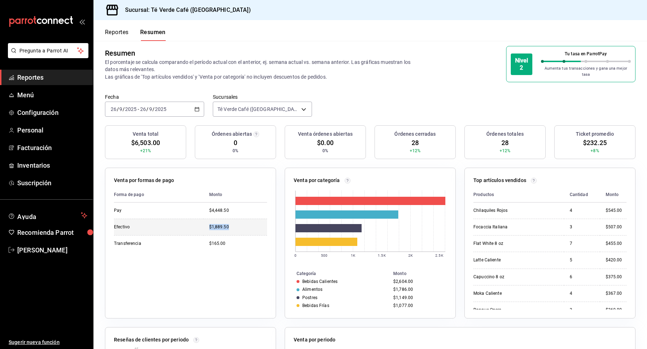
copy div "$1,889.50"
drag, startPoint x: 229, startPoint y: 240, endPoint x: 205, endPoint y: 238, distance: 24.5
click at [205, 238] on td "$165.00" at bounding box center [235, 243] width 64 height 17
copy div "$165.00"
click at [31, 80] on span "Reportes" at bounding box center [52, 78] width 70 height 10
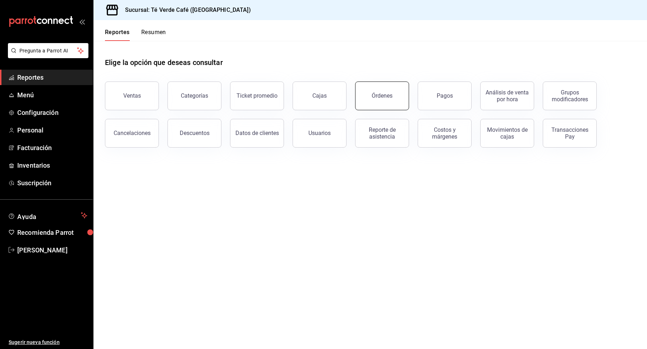
click at [386, 102] on button "Órdenes" at bounding box center [382, 96] width 54 height 29
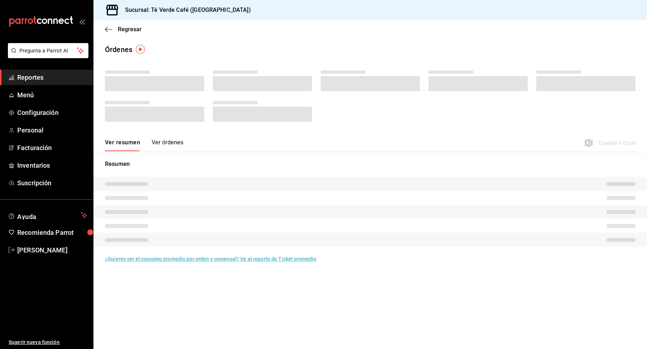
click at [173, 142] on button "Ver órdenes" at bounding box center [168, 145] width 32 height 12
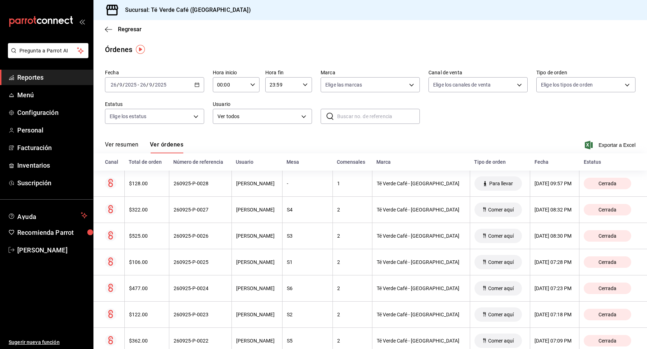
click at [197, 85] on icon "button" at bounding box center [196, 84] width 5 height 5
click at [139, 182] on li "Rango de fechas" at bounding box center [138, 187] width 67 height 16
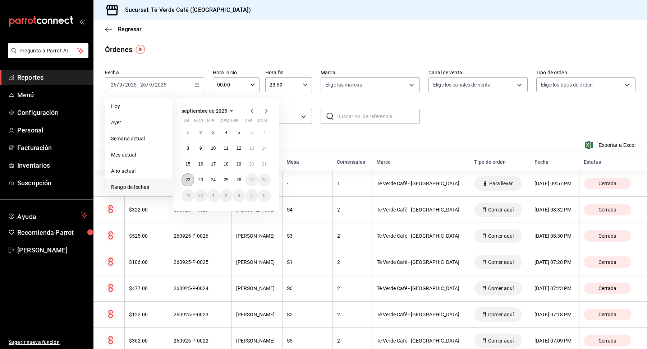
click at [188, 181] on abbr "22" at bounding box center [187, 179] width 5 height 5
click at [239, 182] on button "26" at bounding box center [238, 179] width 13 height 13
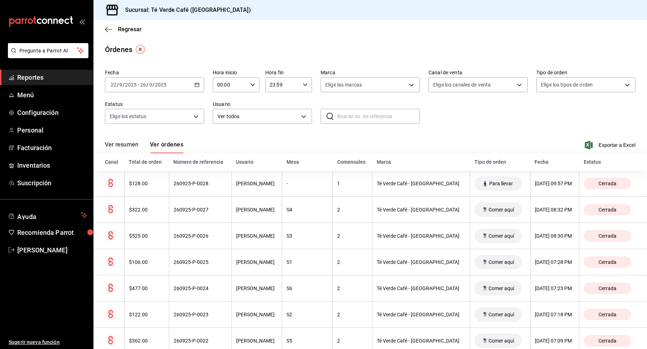
click at [365, 118] on input "text" at bounding box center [378, 116] width 83 height 14
type input "i"
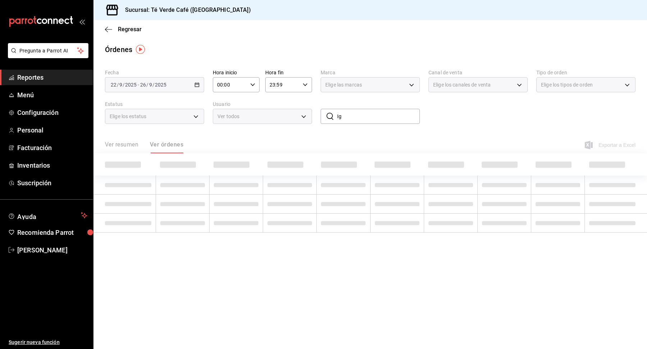
type input "I"
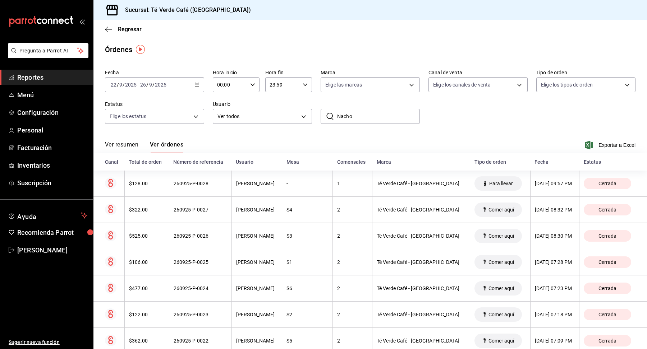
type input "Nacho"
click at [357, 118] on input "Nacho" at bounding box center [378, 116] width 83 height 14
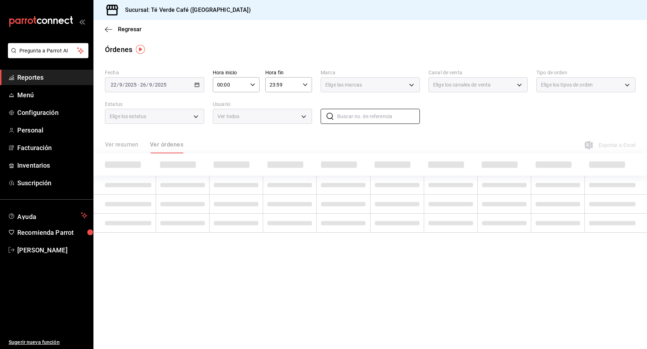
click at [444, 119] on div "Fecha [DATE] [DATE] - [DATE] [DATE] Hora inicio 00:00 Hora inicio Hora fin 23:5…" at bounding box center [370, 99] width 530 height 66
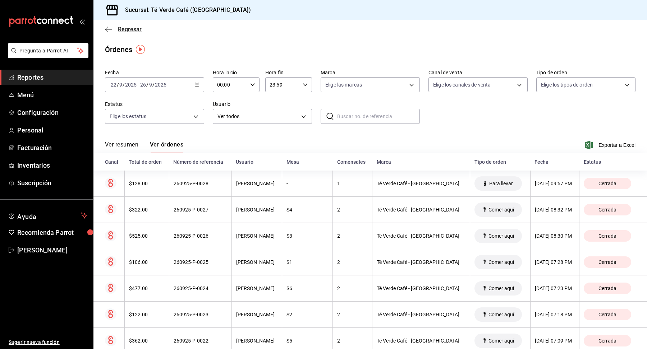
click at [108, 31] on icon "button" at bounding box center [108, 29] width 7 height 6
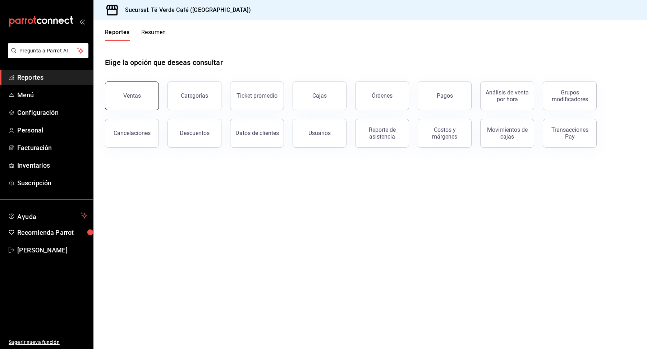
click at [142, 101] on button "Ventas" at bounding box center [132, 96] width 54 height 29
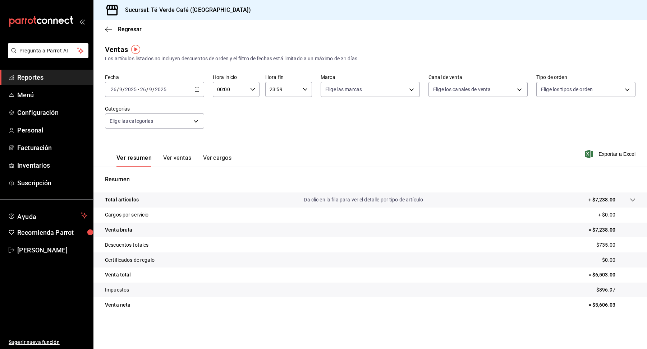
click at [171, 158] on button "Ver ventas" at bounding box center [177, 160] width 28 height 12
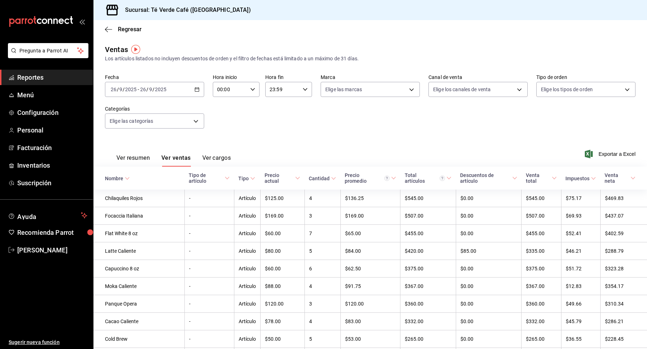
click at [315, 159] on div "Ver resumen Ver ventas Ver cargos Exportar a Excel" at bounding box center [369, 151] width 553 height 29
click at [199, 89] on icon "button" at bounding box center [196, 89] width 5 height 5
click at [129, 174] on span "Rango de fechas" at bounding box center [139, 176] width 56 height 8
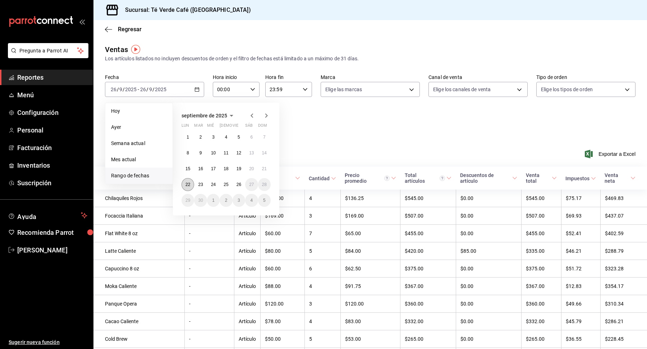
click at [186, 187] on button "22" at bounding box center [187, 184] width 13 height 13
click at [242, 189] on button "26" at bounding box center [238, 184] width 13 height 13
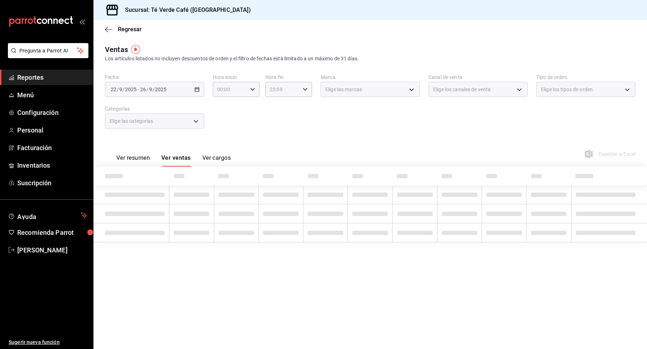
click at [391, 146] on div "Ver resumen Ver ventas Ver cargos Exportar a Excel" at bounding box center [369, 151] width 553 height 29
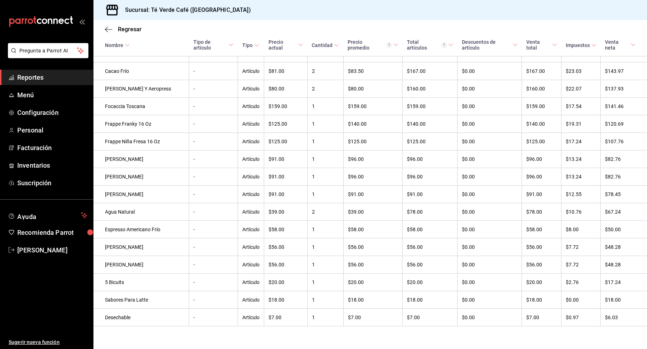
scroll to position [606, 0]
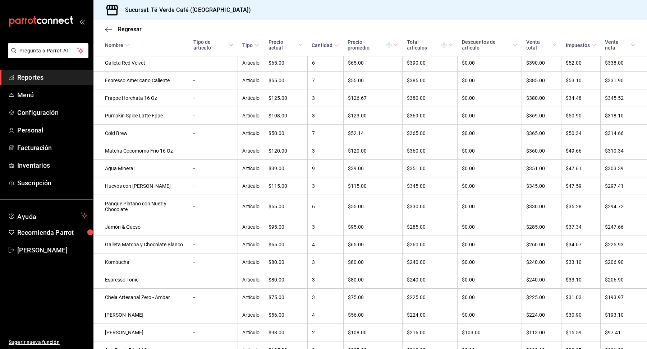
click at [32, 80] on span "Reportes" at bounding box center [52, 78] width 70 height 10
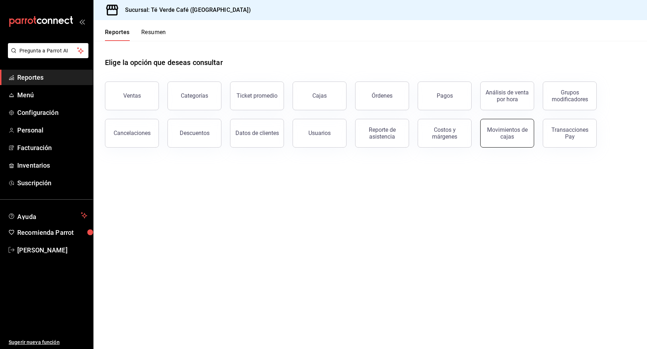
click at [501, 134] on div "Movimientos de cajas" at bounding box center [507, 133] width 45 height 14
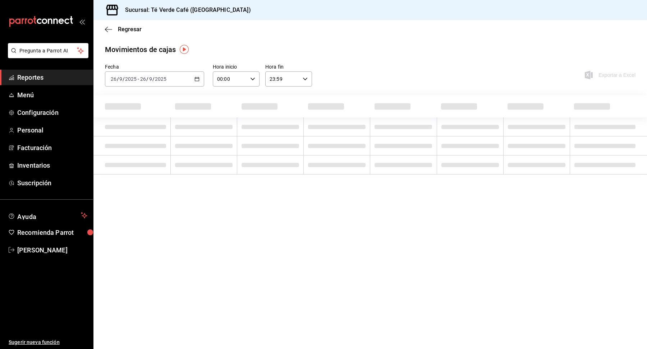
click at [197, 80] on icon "button" at bounding box center [196, 79] width 5 height 5
click at [144, 178] on span "Rango de fechas" at bounding box center [139, 182] width 56 height 8
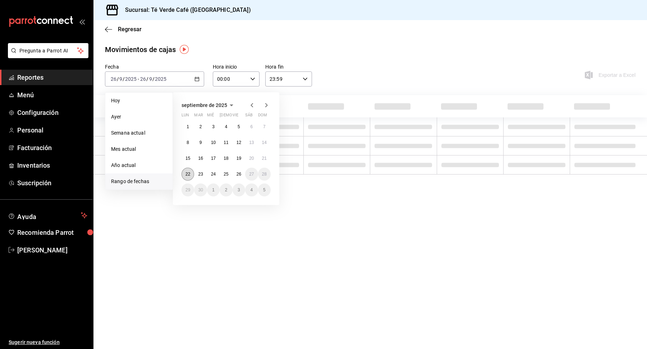
click at [186, 176] on abbr "22" at bounding box center [187, 174] width 5 height 5
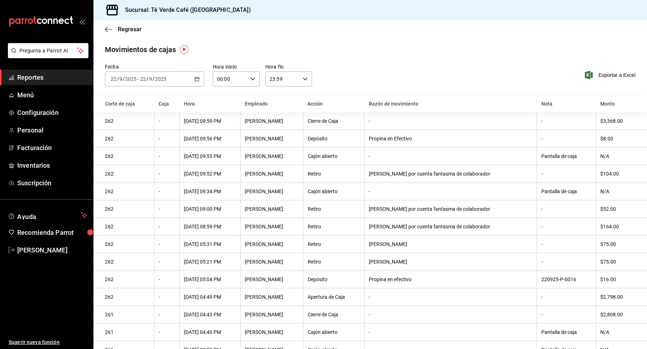
click at [198, 77] on \(Stroke\) "button" at bounding box center [197, 79] width 4 height 4
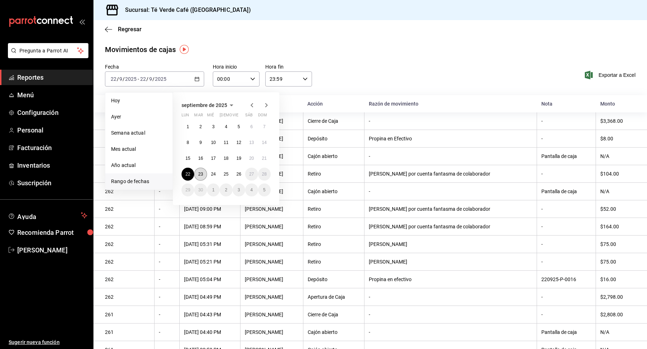
click at [202, 174] on abbr "23" at bounding box center [200, 174] width 5 height 5
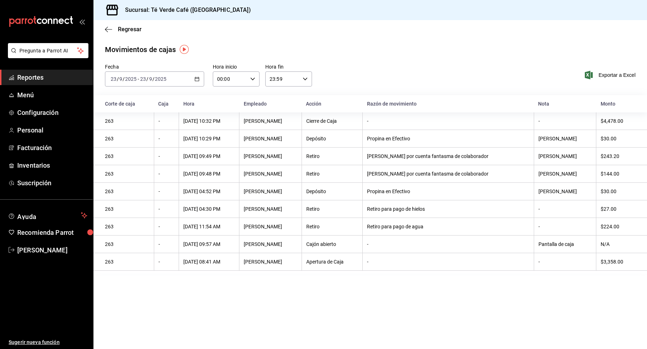
click at [196, 77] on \(Stroke\) "button" at bounding box center [197, 79] width 4 height 4
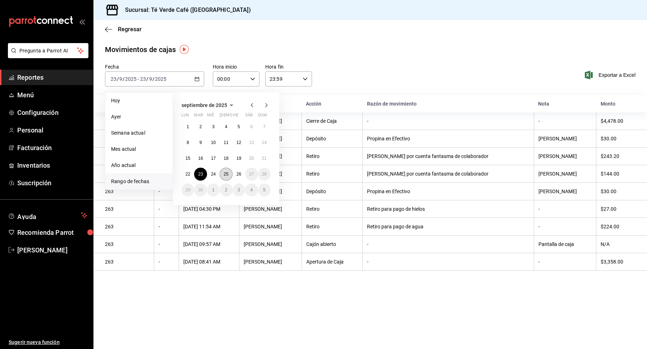
click at [226, 174] on abbr "25" at bounding box center [225, 174] width 5 height 5
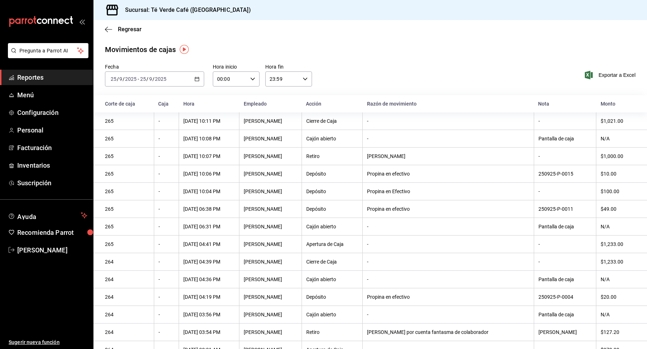
click at [197, 79] on icon "button" at bounding box center [196, 79] width 5 height 5
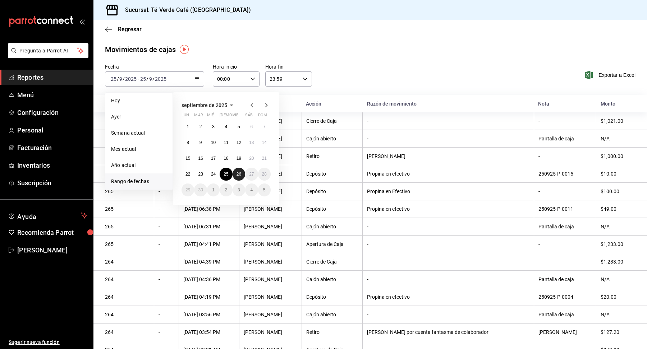
click at [238, 174] on abbr "26" at bounding box center [238, 174] width 5 height 5
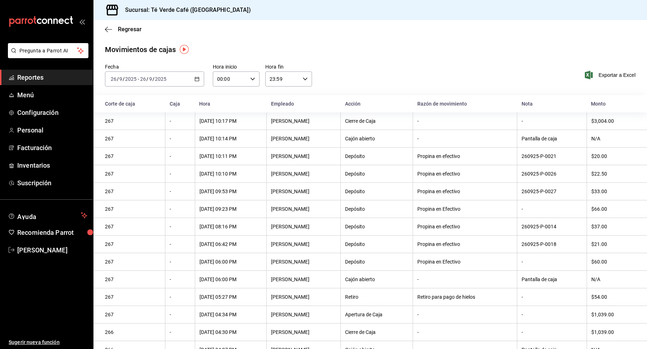
click at [200, 80] on div "[DATE] [DATE] - [DATE] [DATE]" at bounding box center [154, 78] width 99 height 15
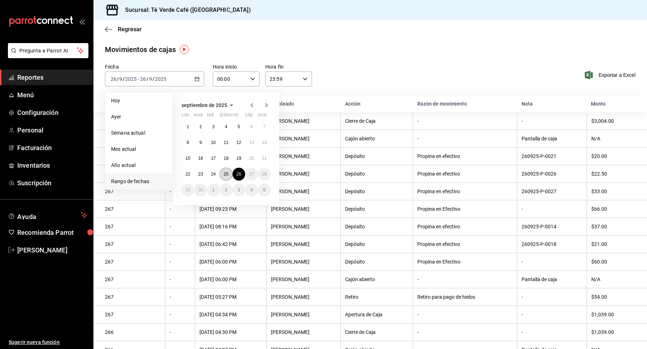
click at [226, 176] on abbr "25" at bounding box center [225, 174] width 5 height 5
click at [228, 176] on abbr "25" at bounding box center [225, 174] width 5 height 5
click at [228, 176] on div "[DATE] 10:10 PM" at bounding box center [230, 174] width 63 height 6
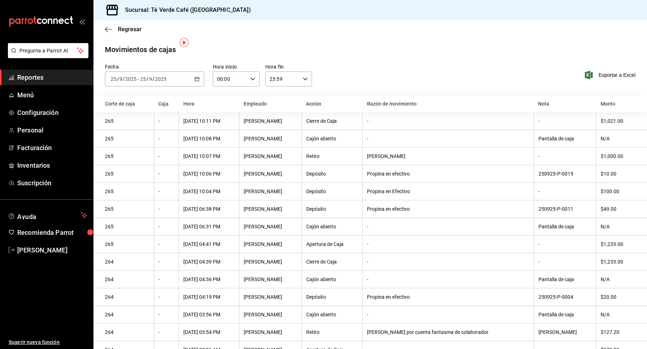
scroll to position [11, 0]
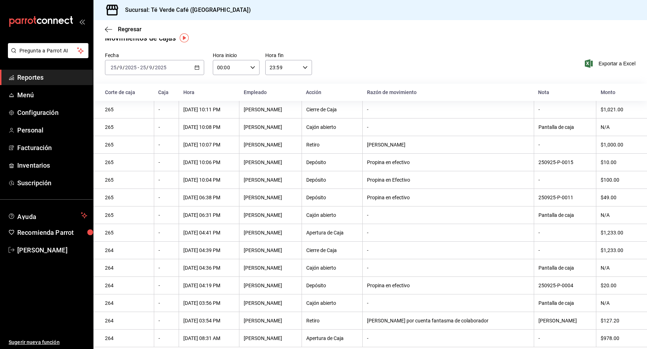
click at [196, 65] on \(Stroke\) "button" at bounding box center [195, 65] width 0 height 0
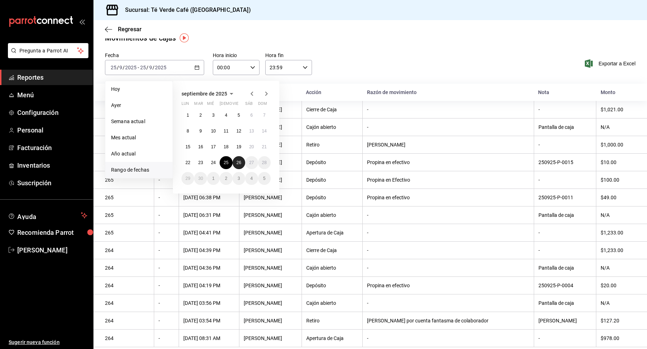
click at [240, 165] on button "26" at bounding box center [238, 162] width 13 height 13
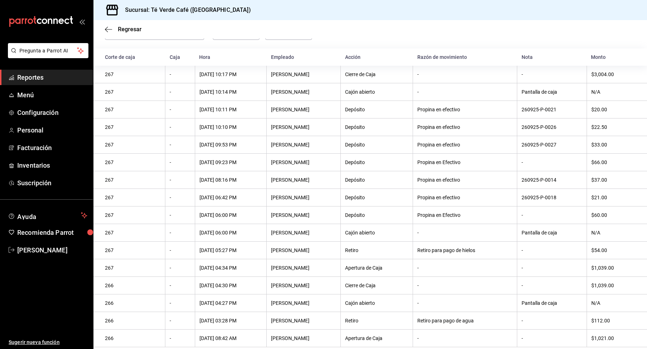
scroll to position [38, 0]
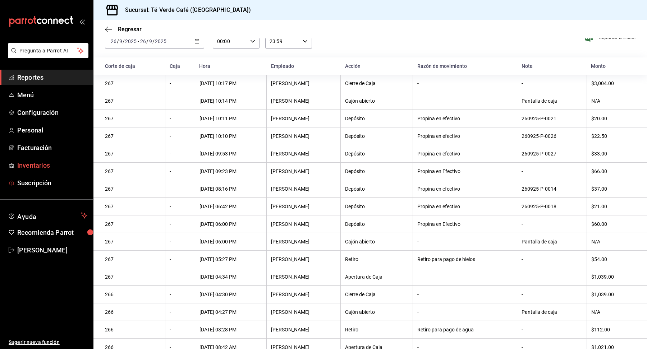
click at [44, 162] on span "Inventarios" at bounding box center [52, 166] width 70 height 10
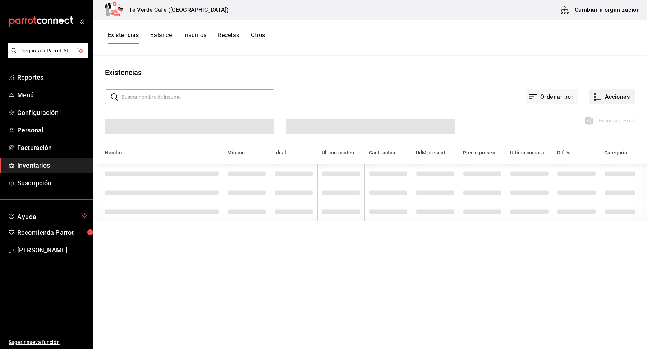
click at [599, 96] on icon "button" at bounding box center [597, 97] width 9 height 9
click at [589, 136] on span "Compra" at bounding box center [605, 136] width 60 height 8
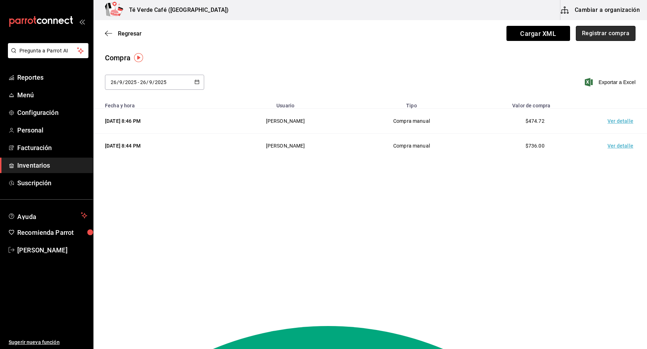
click at [602, 32] on button "Registrar compra" at bounding box center [605, 33] width 60 height 15
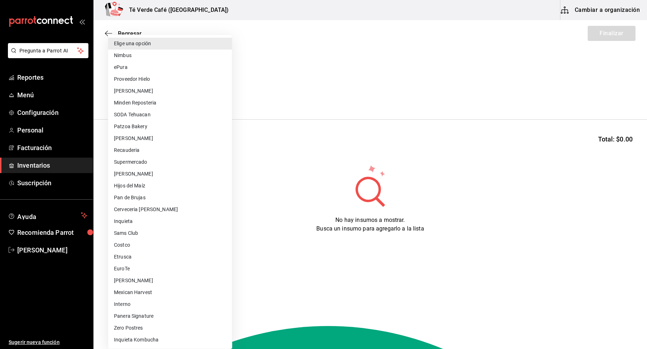
click at [194, 96] on body "Pregunta a Parrot AI Reportes Menú Configuración Personal Facturación Inventari…" at bounding box center [323, 154] width 647 height 309
click at [137, 161] on li "Supermercado" at bounding box center [170, 162] width 124 height 12
type input "f847c5aa-0c05-4265-ab73-55c985cb26b1"
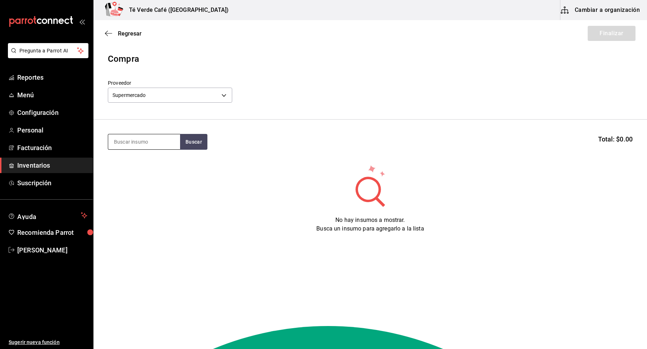
click at [144, 143] on input at bounding box center [144, 141] width 72 height 15
type input "hue"
click at [140, 162] on div "Huevo" at bounding box center [139, 162] width 50 height 9
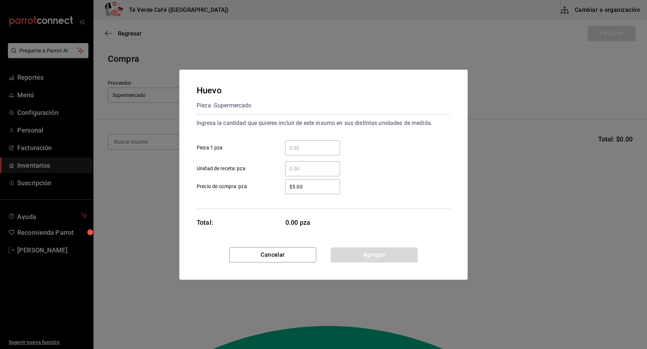
click at [312, 143] on div "​" at bounding box center [312, 147] width 55 height 15
click at [312, 144] on input "​ Pieza 1 pza" at bounding box center [312, 148] width 55 height 9
type input "18"
click at [395, 187] on div "$5.00 ​ Precio de compra: pza" at bounding box center [320, 183] width 259 height 21
click at [384, 248] on button "Agregar" at bounding box center [373, 254] width 87 height 15
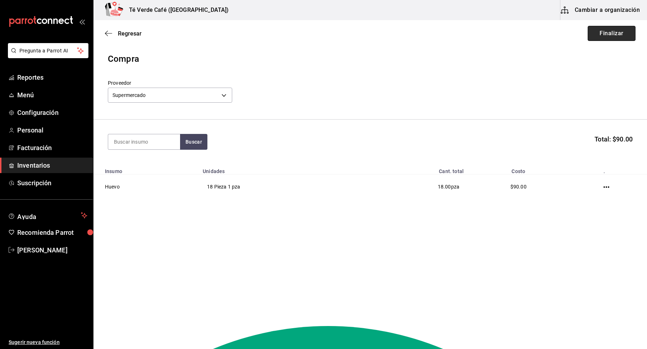
click at [618, 36] on button "Finalizar" at bounding box center [611, 33] width 48 height 15
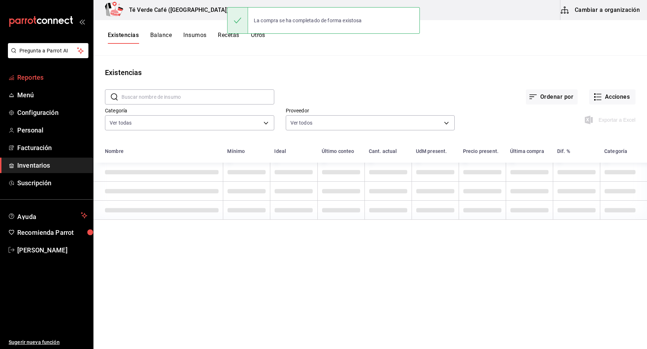
click at [39, 79] on span "Reportes" at bounding box center [52, 78] width 70 height 10
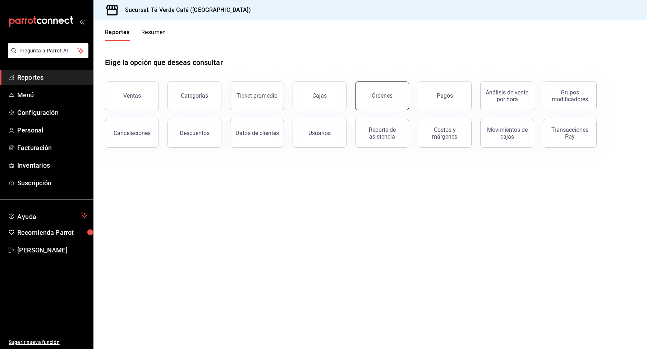
click at [379, 89] on button "Órdenes" at bounding box center [382, 96] width 54 height 29
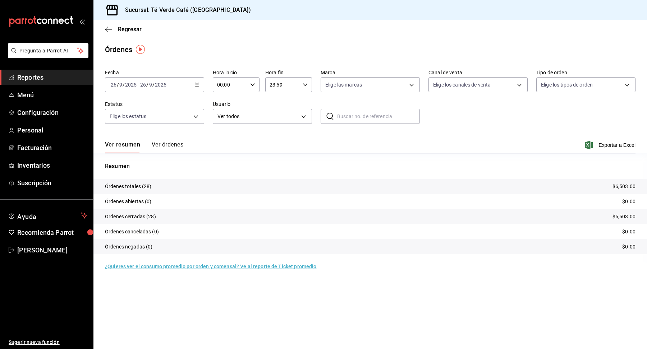
click at [175, 146] on button "Ver órdenes" at bounding box center [168, 147] width 32 height 12
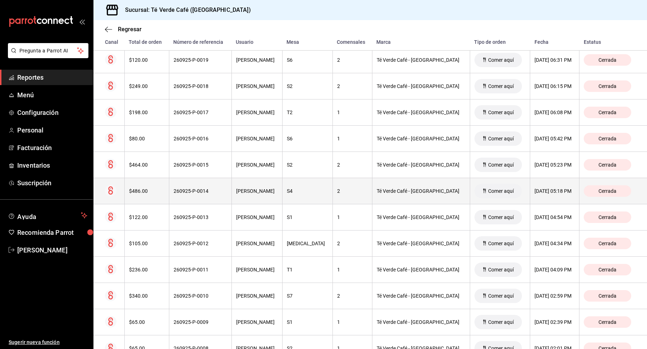
scroll to position [371, 0]
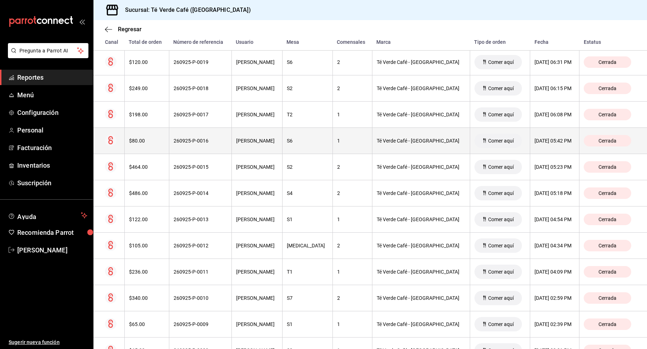
click at [147, 141] on div "$80.00" at bounding box center [147, 141] width 36 height 6
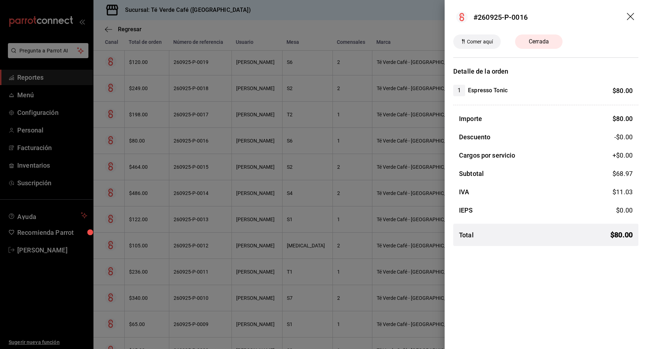
click at [630, 18] on icon "drag" at bounding box center [630, 17] width 9 height 9
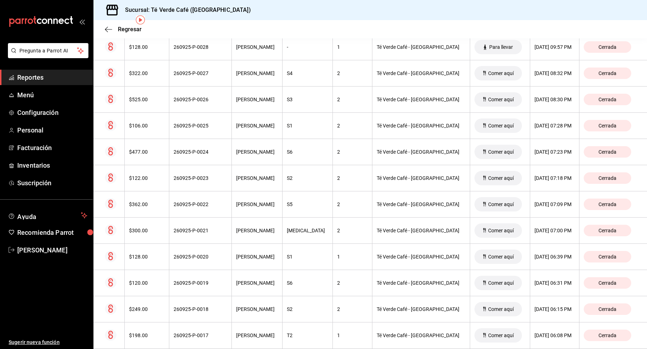
scroll to position [0, 0]
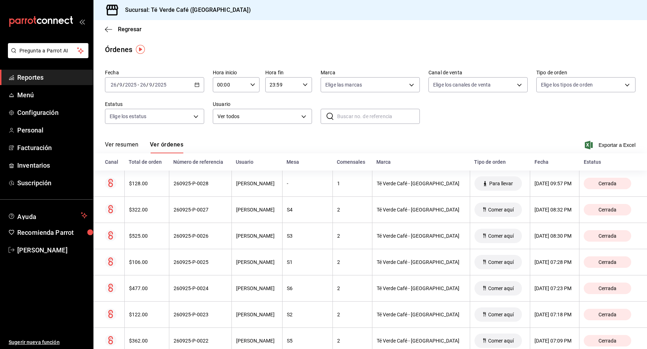
click at [33, 79] on span "Reportes" at bounding box center [52, 78] width 70 height 10
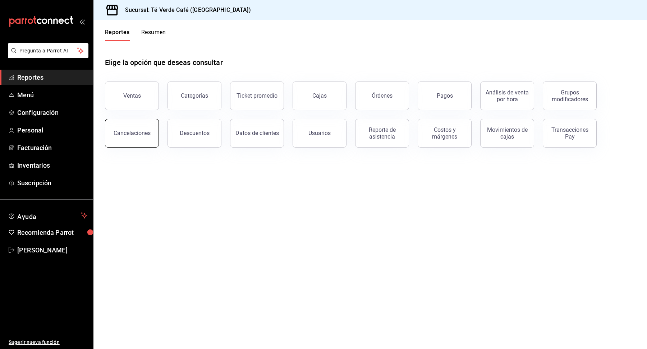
click at [137, 139] on button "Cancelaciones" at bounding box center [132, 133] width 54 height 29
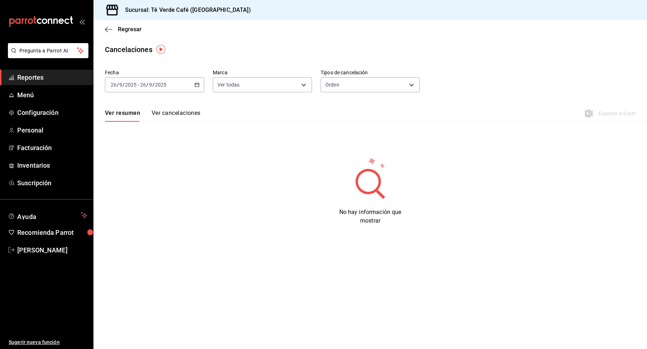
drag, startPoint x: 173, startPoint y: 112, endPoint x: 450, endPoint y: 119, distance: 277.7
click at [173, 112] on button "Ver cancelaciones" at bounding box center [176, 116] width 49 height 12
click at [386, 84] on body "Pregunta a Parrot AI Reportes Menú Configuración Personal Facturación Inventari…" at bounding box center [323, 174] width 647 height 349
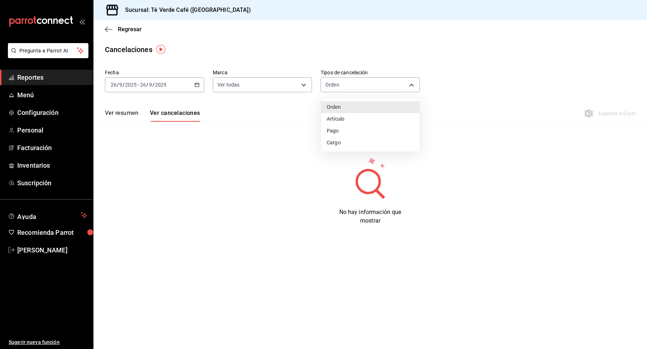
click at [374, 121] on li "Artículo" at bounding box center [370, 119] width 98 height 12
type input "ORDER_ITEM"
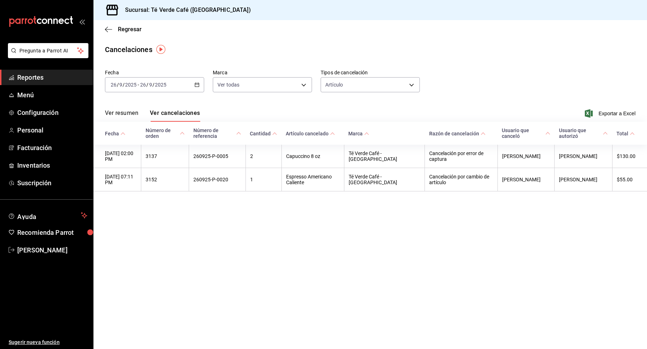
click at [198, 84] on icon "button" at bounding box center [196, 84] width 5 height 5
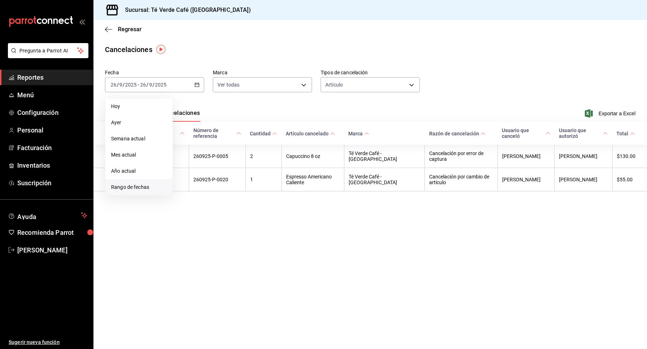
click at [152, 184] on span "Rango de fechas" at bounding box center [139, 188] width 56 height 8
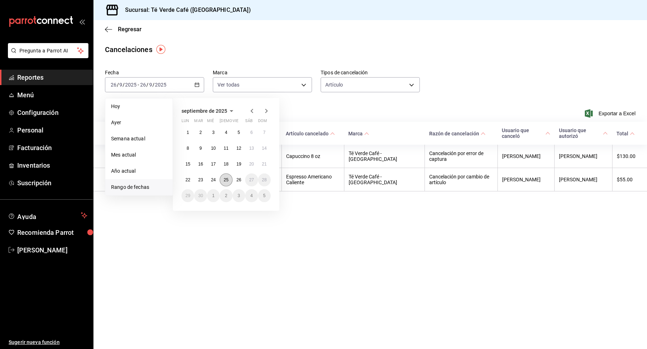
click at [227, 183] on button "25" at bounding box center [225, 179] width 13 height 13
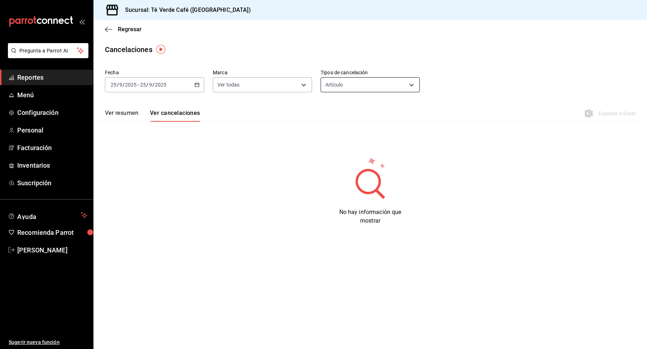
click at [381, 80] on body "Pregunta a Parrot AI Reportes Menú Configuración Personal Facturación Inventari…" at bounding box center [323, 174] width 647 height 349
click at [374, 56] on div at bounding box center [323, 174] width 647 height 349
click at [196, 87] on \(Stroke\) "button" at bounding box center [197, 85] width 4 height 4
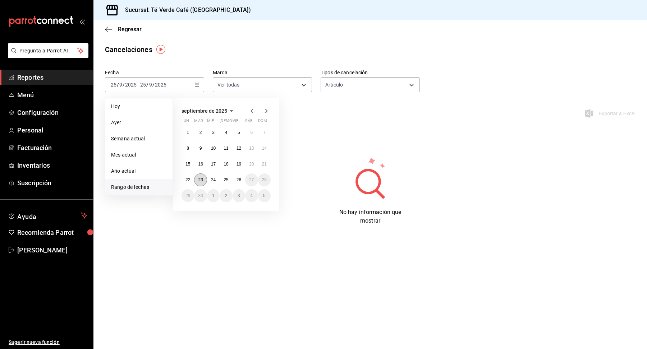
click at [202, 183] on button "23" at bounding box center [200, 179] width 13 height 13
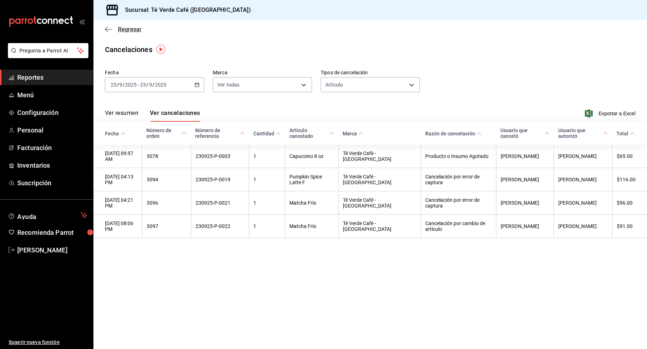
click at [110, 28] on icon "button" at bounding box center [108, 29] width 7 height 6
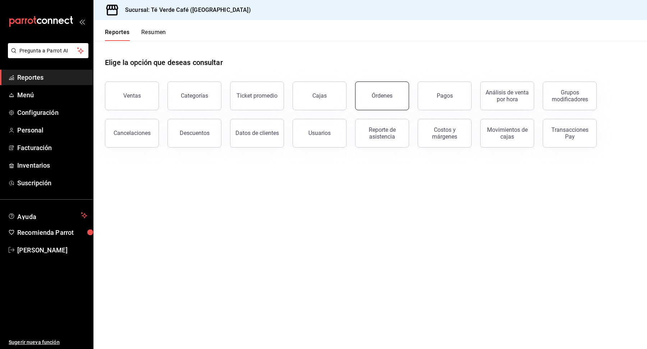
click at [377, 101] on button "Órdenes" at bounding box center [382, 96] width 54 height 29
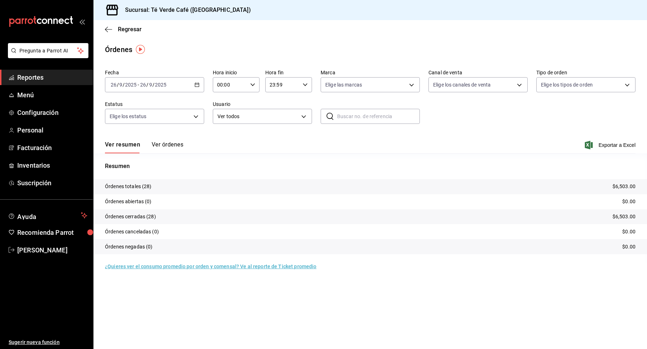
click at [199, 85] on icon "button" at bounding box center [196, 84] width 5 height 5
click at [152, 187] on span "Rango de fechas" at bounding box center [139, 188] width 56 height 8
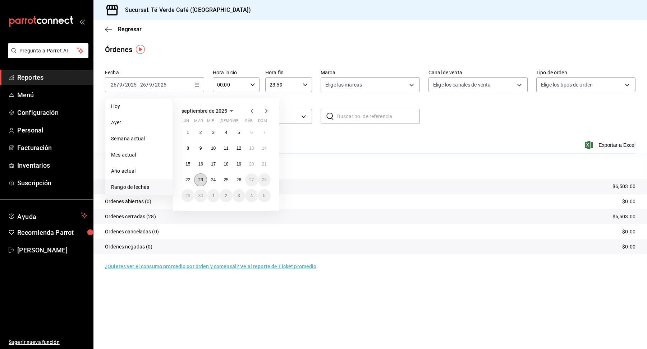
click at [205, 180] on button "23" at bounding box center [200, 179] width 13 height 13
click at [203, 181] on button "23" at bounding box center [200, 179] width 13 height 13
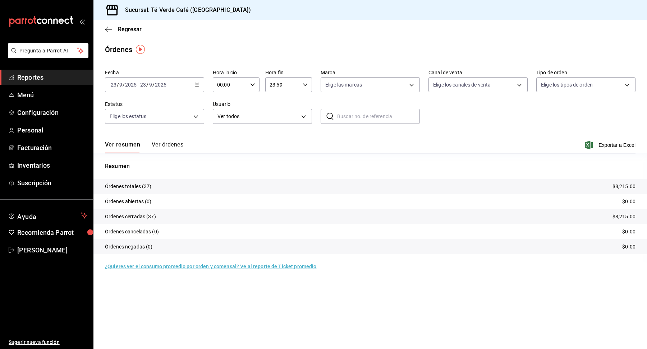
click at [176, 146] on button "Ver órdenes" at bounding box center [168, 147] width 32 height 12
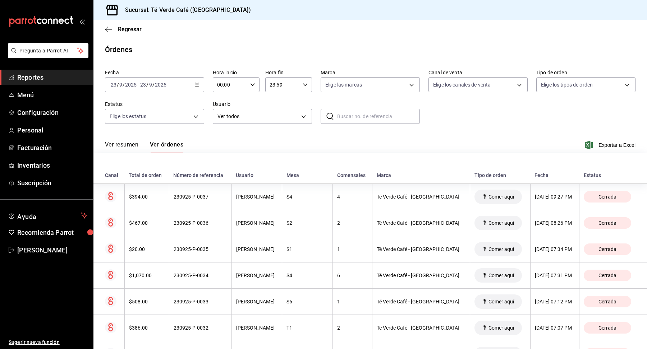
scroll to position [814, 0]
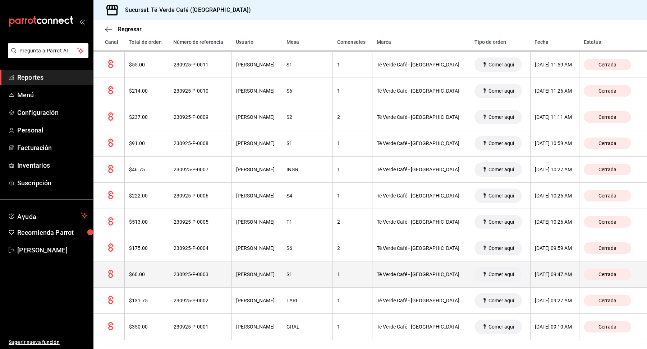
click at [149, 272] on div "$60.00" at bounding box center [147, 275] width 36 height 6
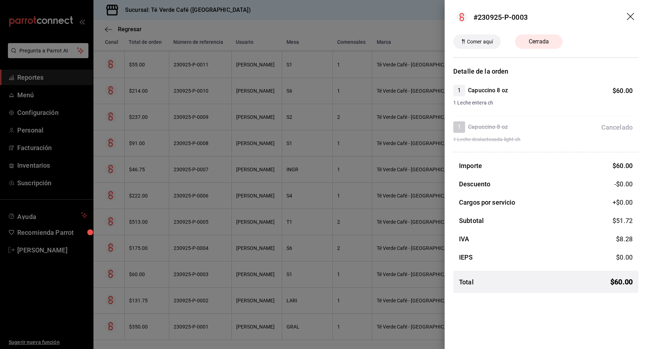
click at [630, 17] on icon "drag" at bounding box center [629, 16] width 7 height 7
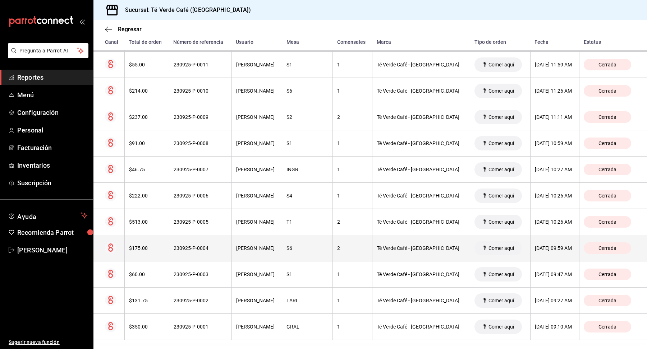
click at [195, 240] on th "230925-P-0004" at bounding box center [200, 248] width 62 height 26
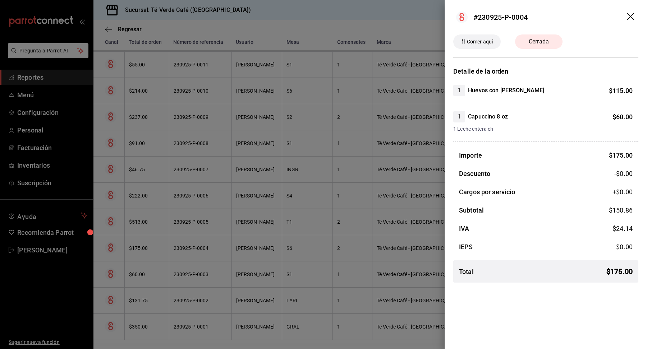
click at [192, 217] on div at bounding box center [323, 174] width 647 height 349
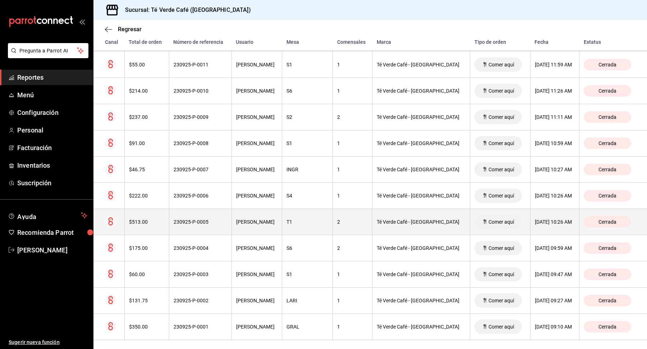
click at [203, 219] on div "230925-P-0005" at bounding box center [200, 222] width 54 height 6
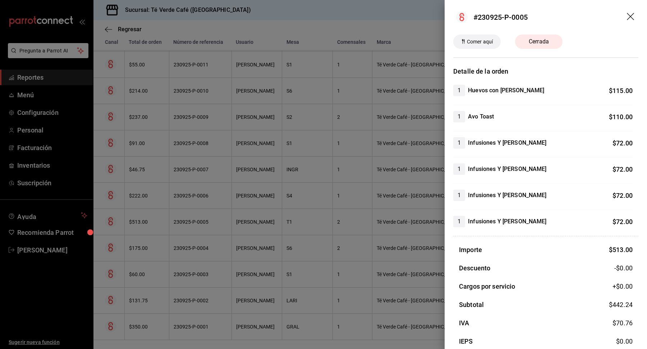
click at [629, 14] on icon "drag" at bounding box center [630, 17] width 9 height 9
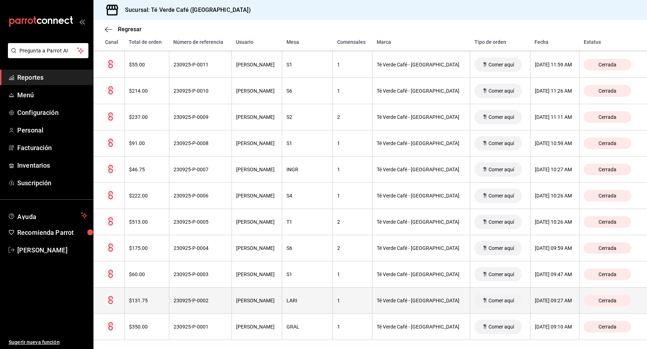
click at [157, 299] on th "$131.75" at bounding box center [146, 301] width 45 height 26
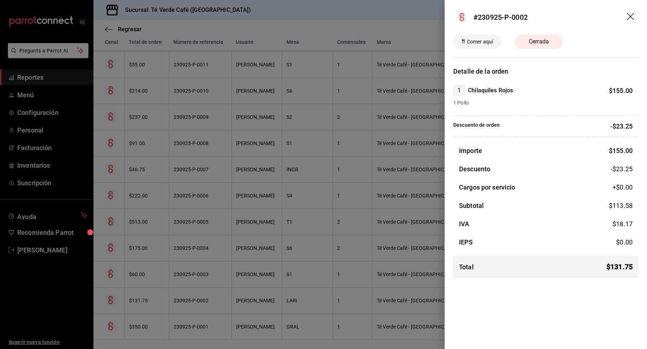
click at [631, 18] on icon "drag" at bounding box center [630, 17] width 9 height 9
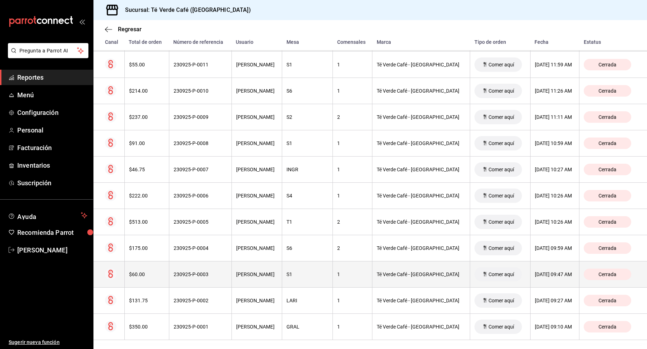
click at [147, 272] on div "$60.00" at bounding box center [147, 275] width 36 height 6
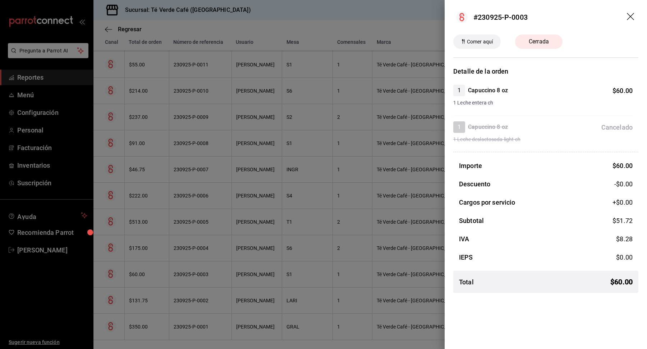
click at [341, 152] on div at bounding box center [323, 174] width 647 height 349
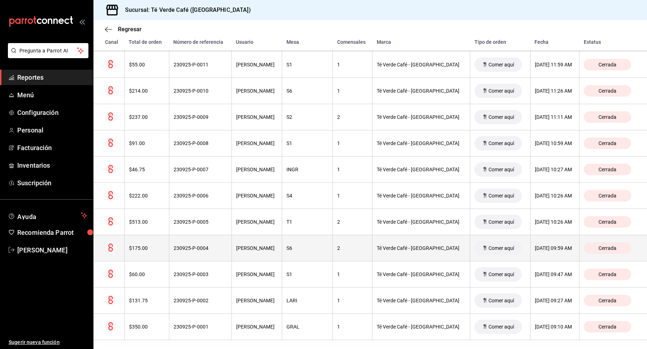
click at [146, 248] on th "$175.00" at bounding box center [146, 248] width 45 height 26
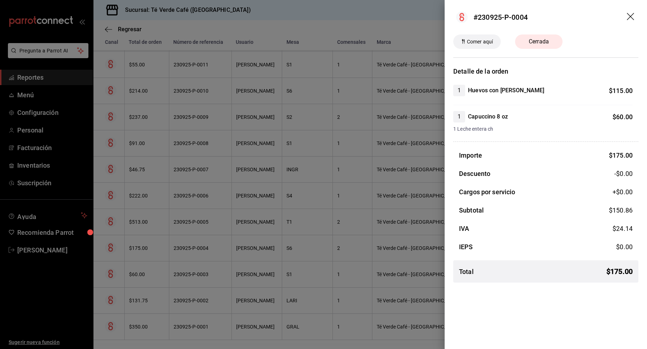
click at [630, 18] on icon "drag" at bounding box center [630, 17] width 9 height 9
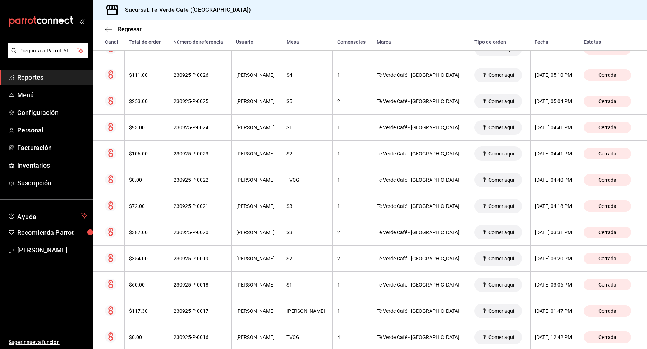
scroll to position [387, 0]
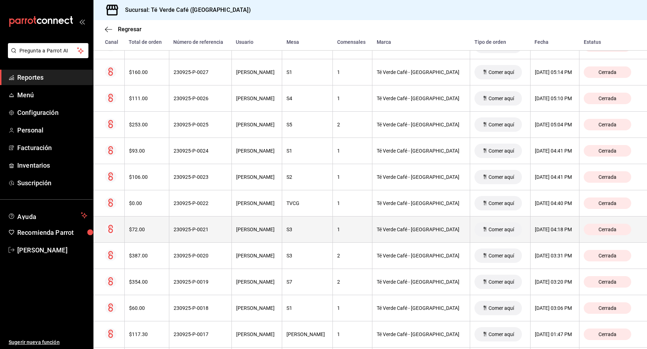
click at [152, 227] on div "$72.00" at bounding box center [147, 230] width 36 height 6
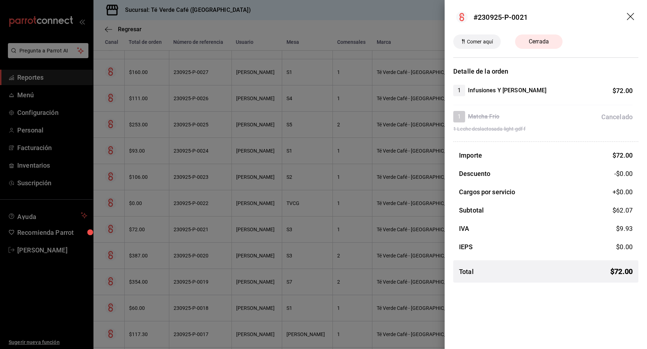
click at [633, 14] on icon "drag" at bounding box center [629, 16] width 7 height 7
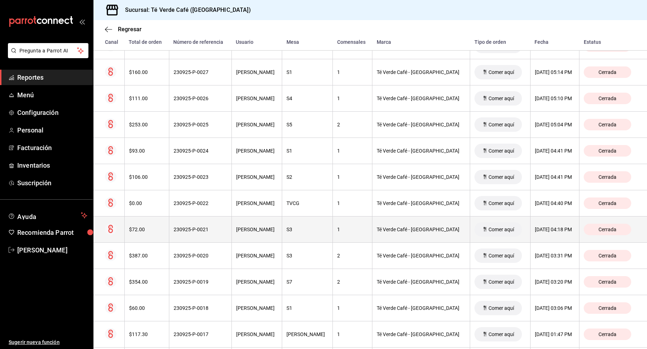
click at [141, 227] on div "$72.00" at bounding box center [147, 230] width 36 height 6
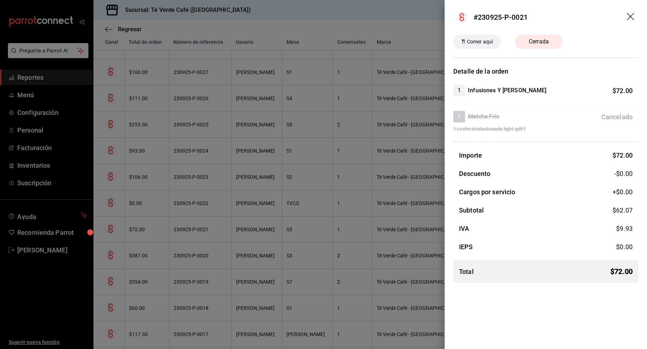
click at [173, 227] on div at bounding box center [323, 174] width 647 height 349
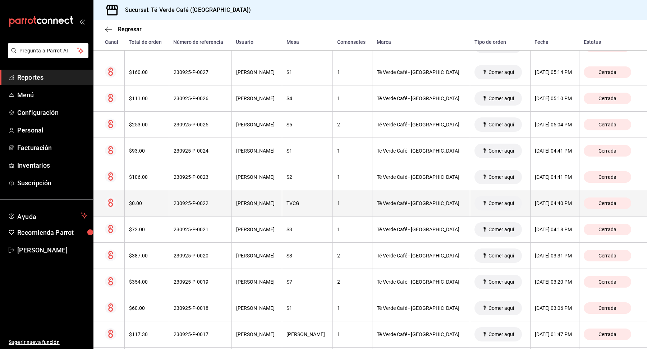
click at [146, 202] on div "$0.00" at bounding box center [147, 203] width 36 height 6
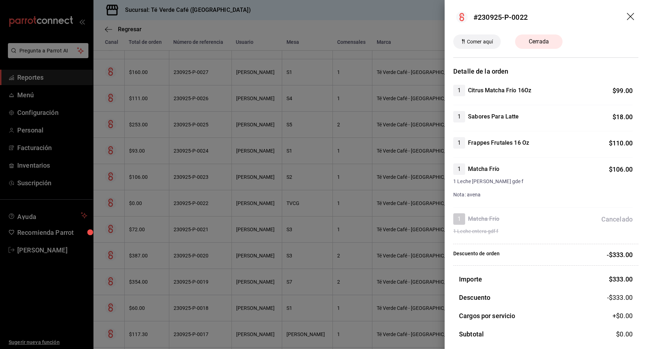
scroll to position [6, 0]
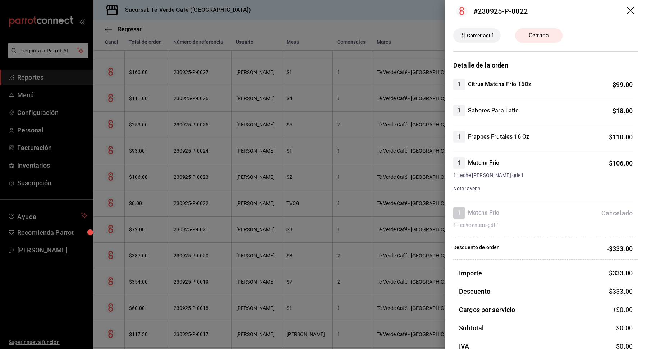
click at [628, 12] on icon "drag" at bounding box center [629, 10] width 7 height 7
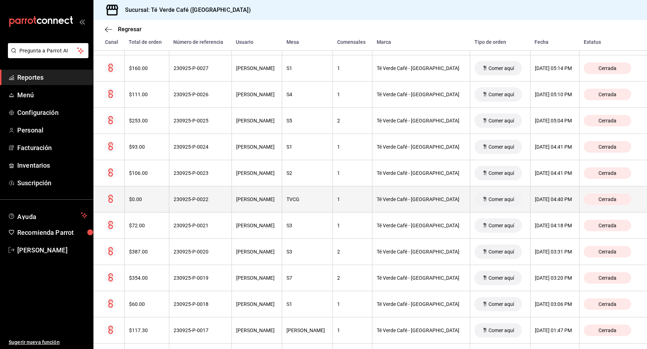
scroll to position [390, 0]
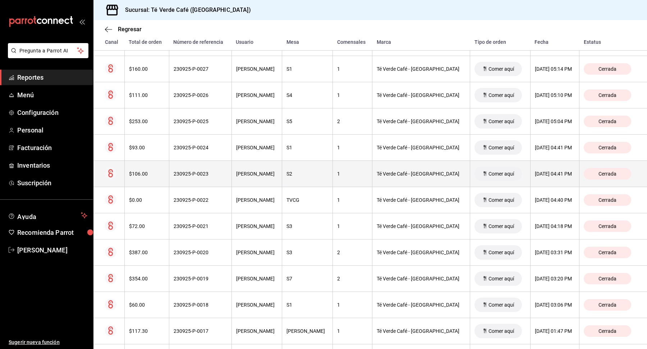
click at [145, 175] on div "$106.00" at bounding box center [147, 174] width 36 height 6
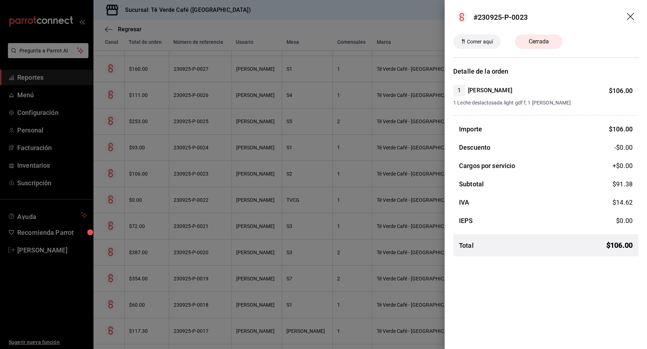
click at [629, 14] on icon "drag" at bounding box center [630, 17] width 9 height 9
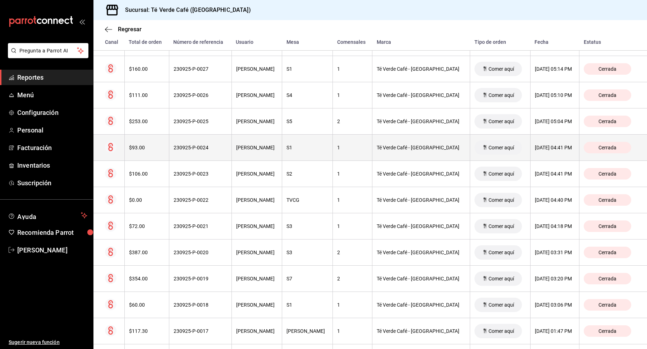
click at [211, 152] on th "230925-P-0024" at bounding box center [200, 148] width 62 height 26
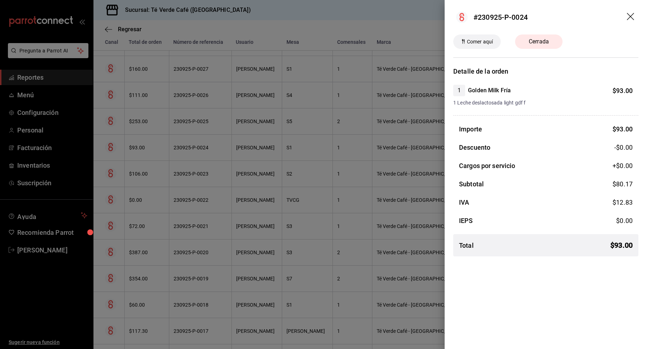
click at [199, 122] on div at bounding box center [323, 174] width 647 height 349
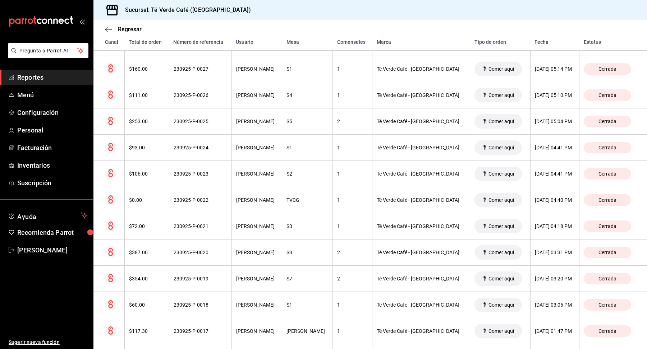
click at [203, 120] on div "230925-P-0025" at bounding box center [200, 122] width 54 height 6
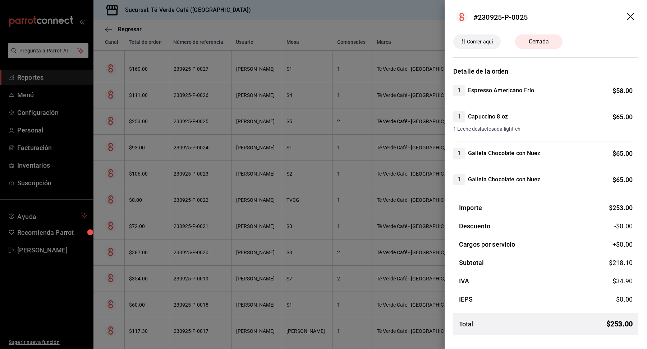
click at [208, 105] on div at bounding box center [323, 174] width 647 height 349
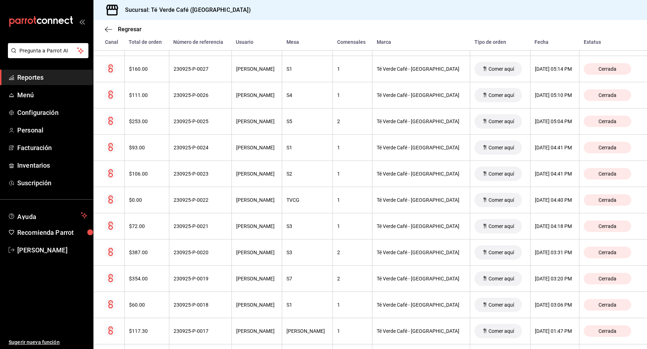
click at [201, 93] on div "230925-P-0026" at bounding box center [200, 95] width 54 height 6
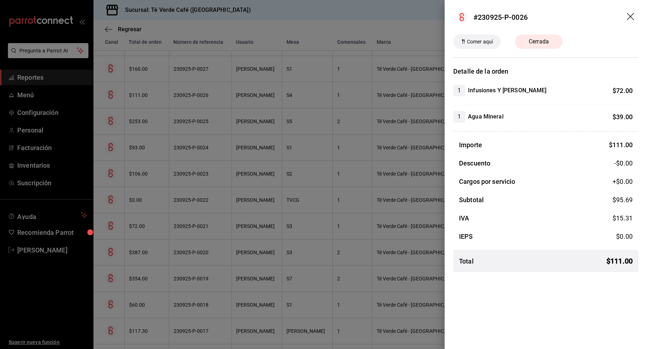
click at [209, 96] on div at bounding box center [323, 174] width 647 height 349
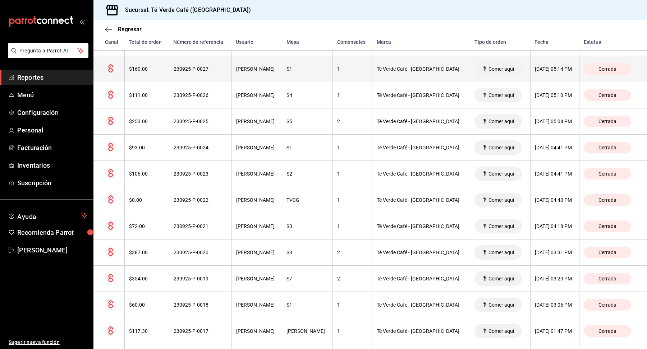
click at [206, 67] on div "230925-P-0027" at bounding box center [200, 69] width 54 height 6
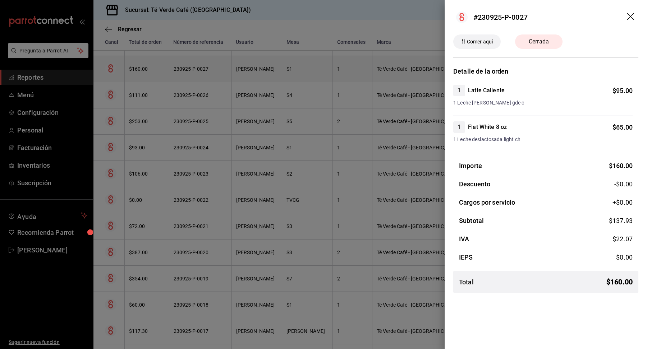
click at [206, 67] on div at bounding box center [323, 174] width 647 height 349
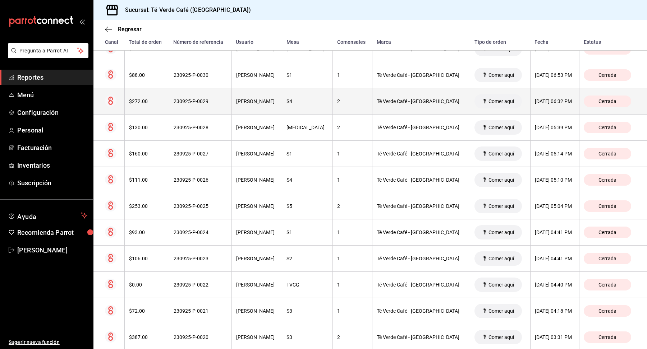
scroll to position [302, 0]
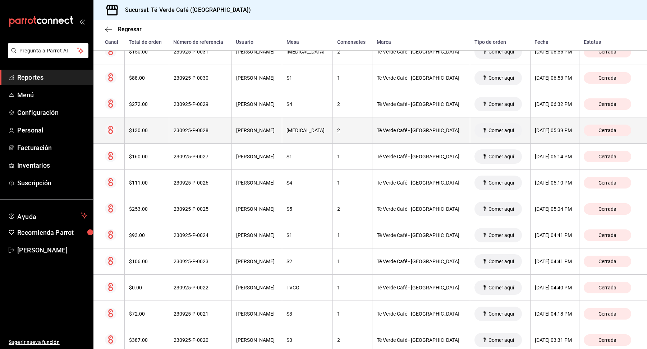
click at [199, 125] on th "230925-P-0028" at bounding box center [200, 130] width 62 height 26
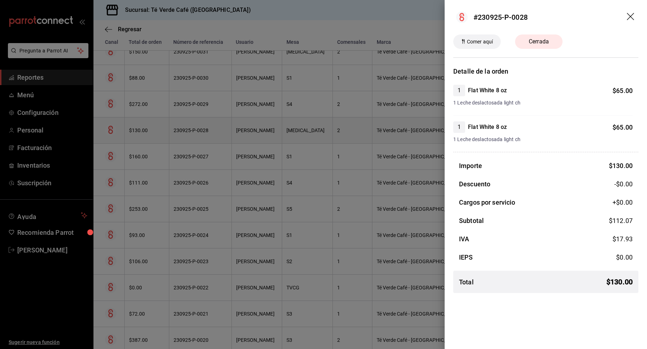
click at [199, 125] on div at bounding box center [323, 174] width 647 height 349
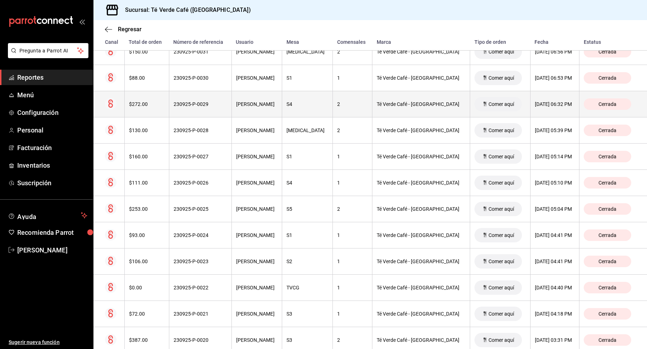
click at [202, 109] on th "230925-P-0029" at bounding box center [200, 104] width 62 height 26
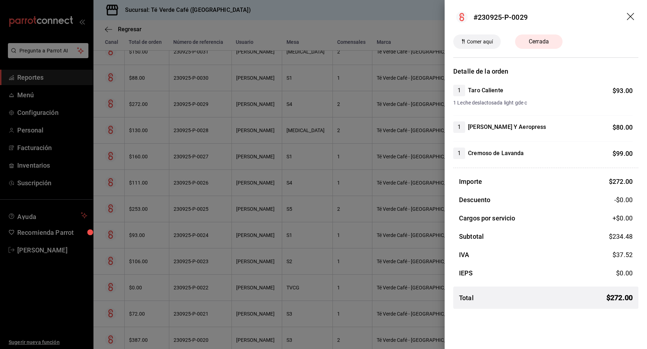
click at [206, 107] on div at bounding box center [323, 174] width 647 height 349
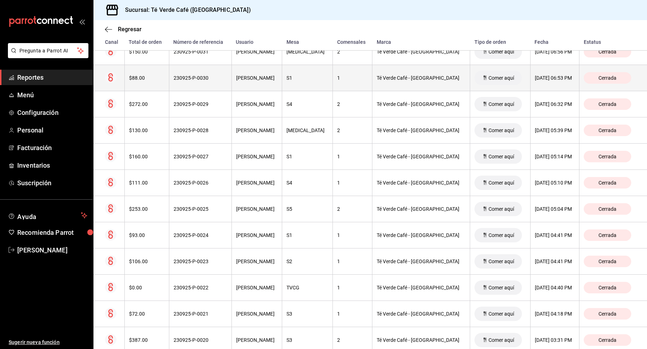
click at [207, 75] on div "230925-P-0030" at bounding box center [200, 78] width 54 height 6
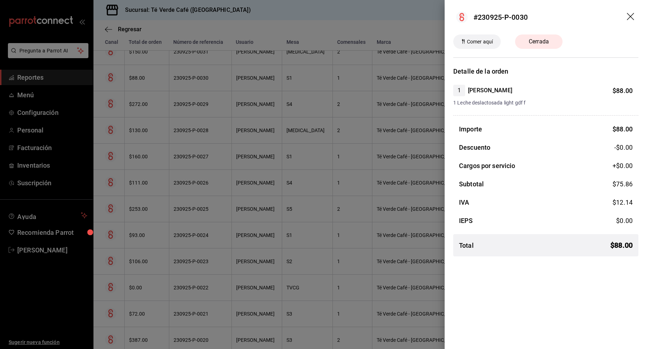
click at [207, 75] on div at bounding box center [323, 174] width 647 height 349
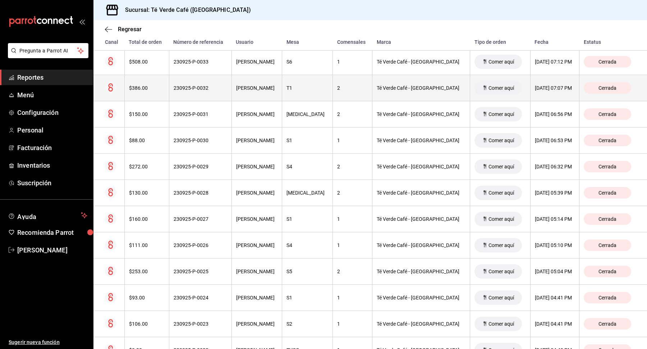
scroll to position [239, 0]
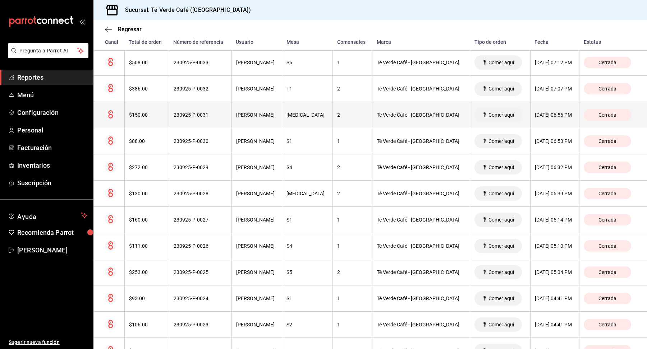
click at [205, 111] on th "230925-P-0031" at bounding box center [200, 115] width 62 height 26
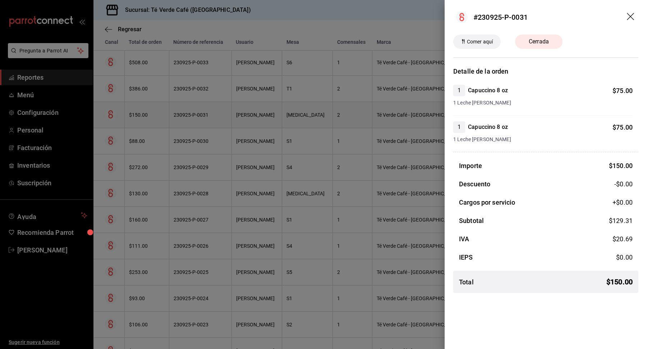
click at [205, 111] on div at bounding box center [323, 174] width 647 height 349
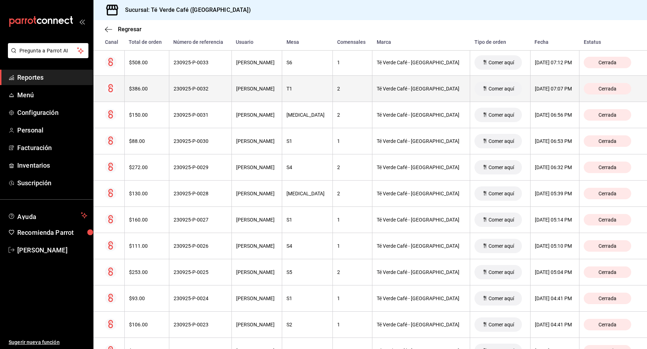
click at [205, 88] on div "230925-P-0032" at bounding box center [200, 89] width 54 height 6
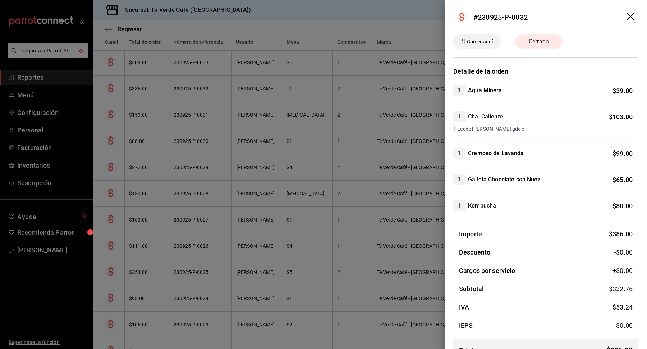
click at [205, 89] on div at bounding box center [323, 174] width 647 height 349
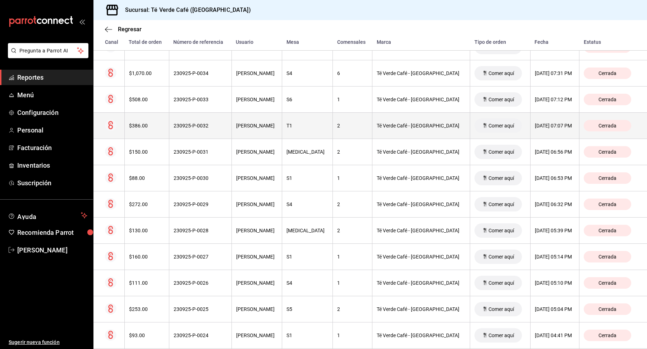
scroll to position [196, 0]
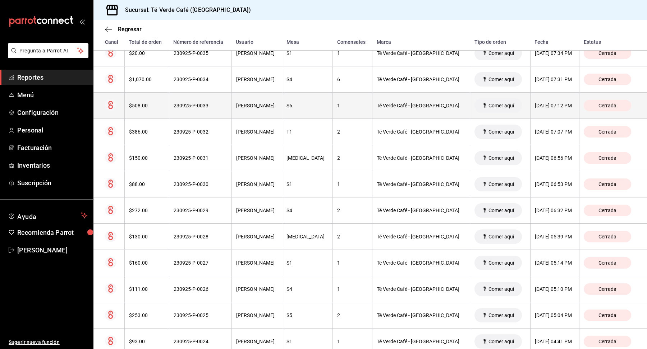
click at [212, 110] on th "230925-P-0033" at bounding box center [200, 106] width 62 height 26
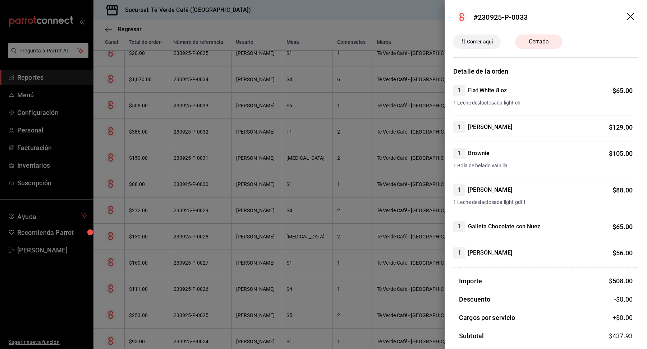
click at [213, 108] on div at bounding box center [323, 174] width 647 height 349
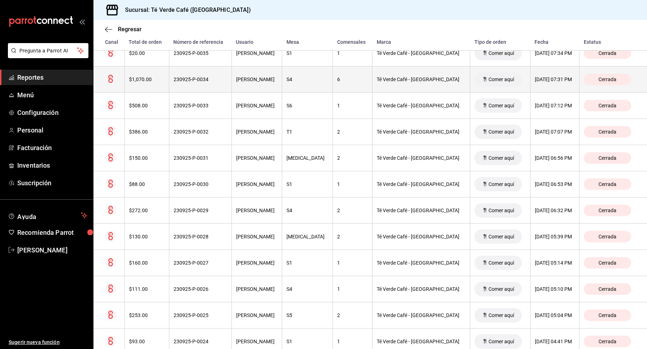
click at [211, 80] on div "230925-P-0034" at bounding box center [200, 80] width 54 height 6
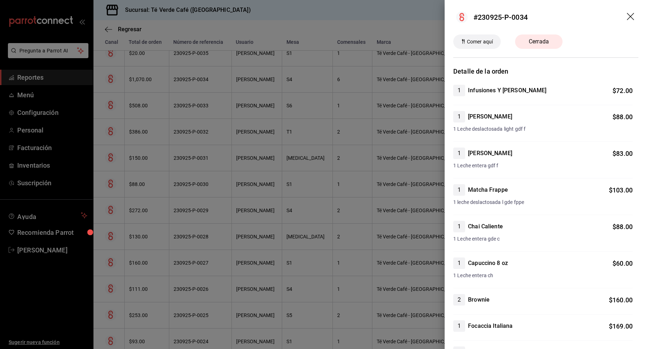
click at [213, 102] on div at bounding box center [323, 174] width 647 height 349
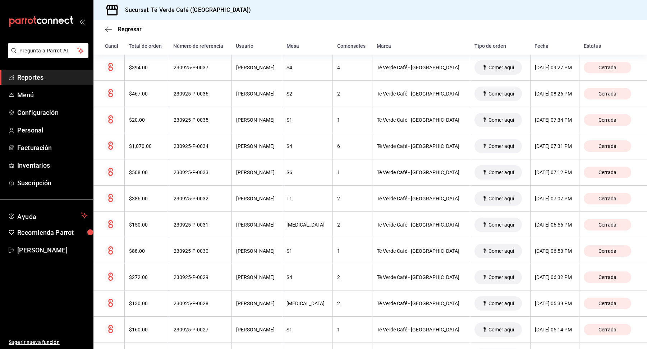
scroll to position [115, 0]
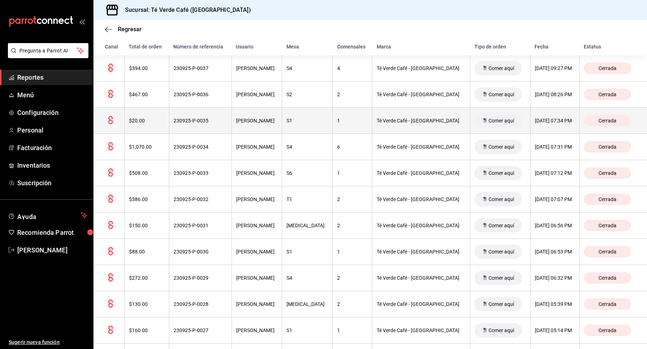
click at [205, 115] on th "230925-P-0035" at bounding box center [200, 121] width 62 height 26
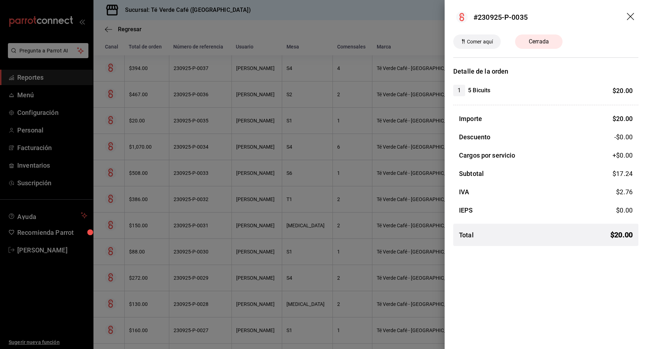
click at [205, 115] on div at bounding box center [323, 174] width 647 height 349
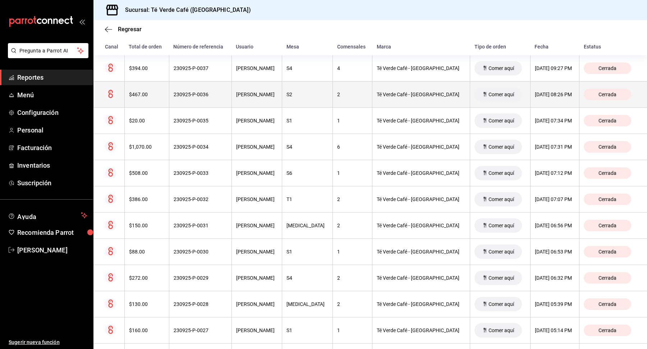
click at [205, 94] on div "230925-P-0036" at bounding box center [200, 95] width 54 height 6
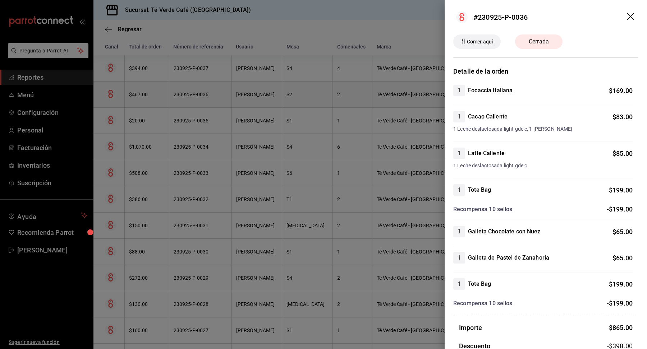
click at [205, 94] on div at bounding box center [323, 174] width 647 height 349
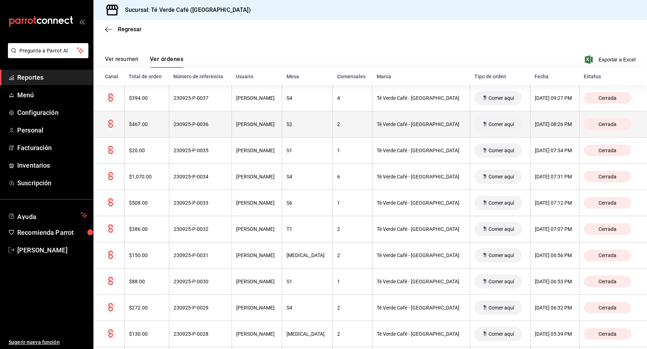
scroll to position [82, 0]
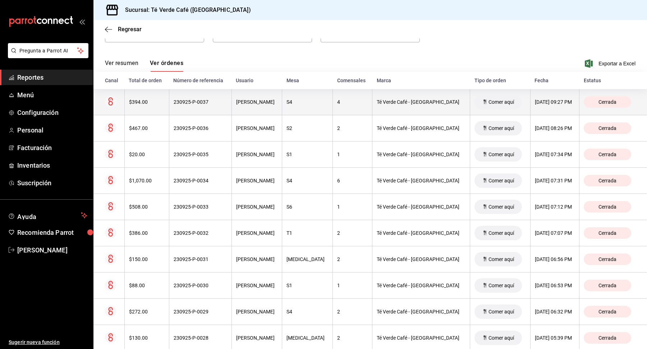
click at [204, 98] on th "230925-P-0037" at bounding box center [200, 102] width 62 height 26
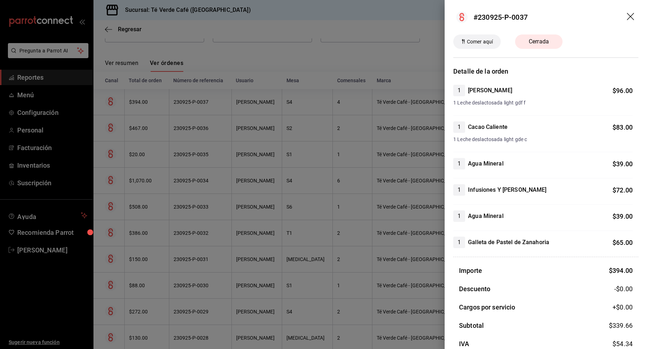
click at [215, 136] on div at bounding box center [323, 174] width 647 height 349
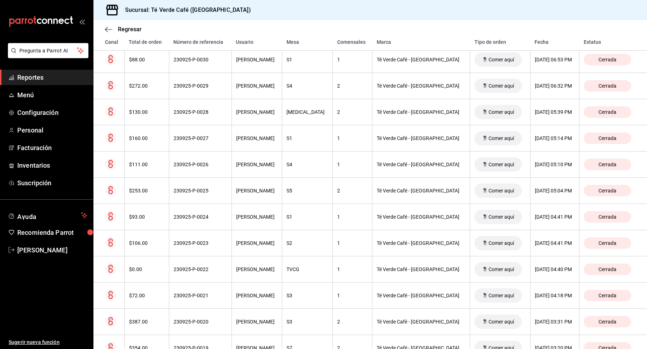
scroll to position [366, 0]
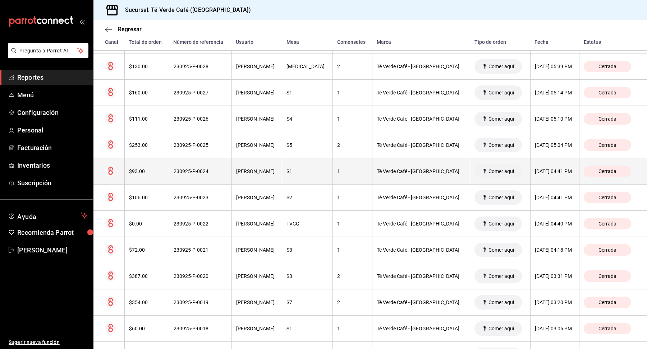
click at [199, 168] on div "230925-P-0024" at bounding box center [200, 171] width 54 height 6
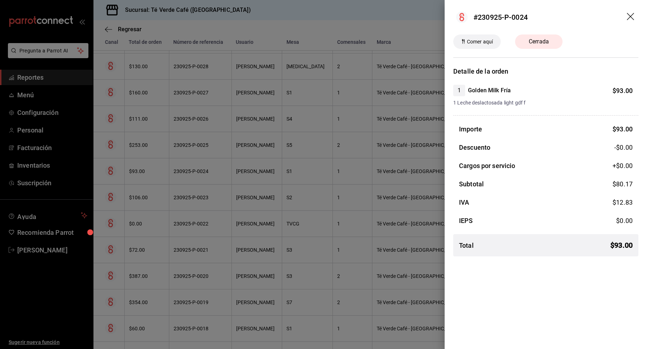
click at [206, 207] on div at bounding box center [323, 174] width 647 height 349
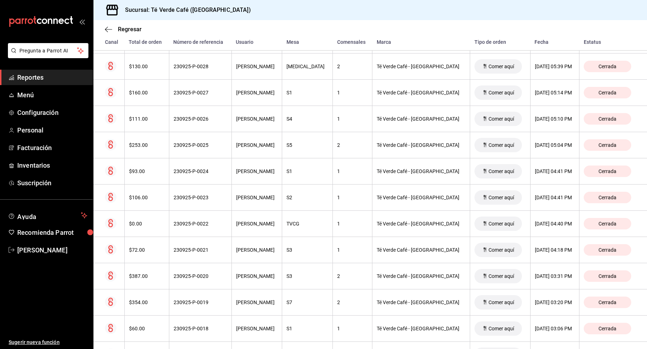
click at [200, 200] on th "230925-P-0023" at bounding box center [200, 198] width 62 height 26
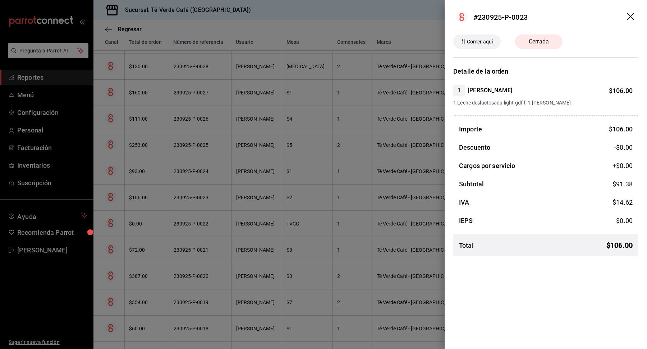
click at [200, 200] on div at bounding box center [323, 174] width 647 height 349
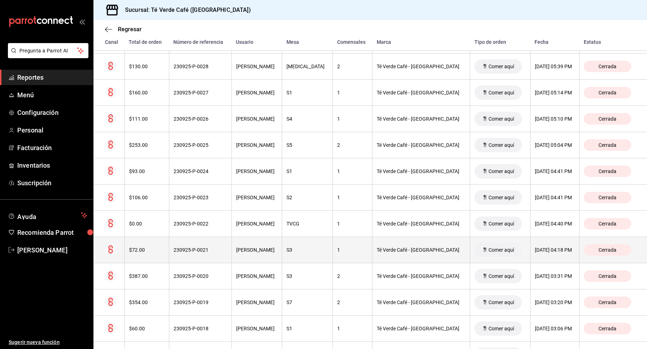
click at [197, 237] on th "230925-P-0021" at bounding box center [200, 250] width 62 height 26
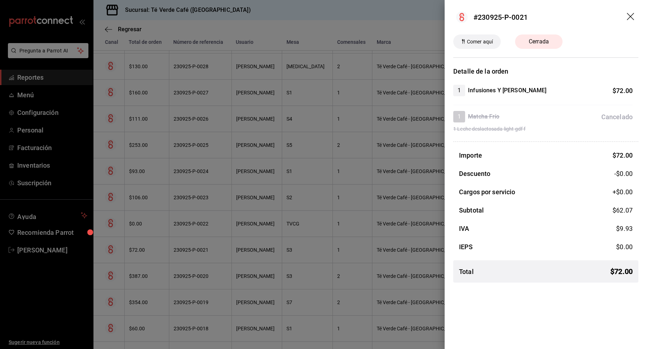
click at [198, 229] on div at bounding box center [323, 174] width 647 height 349
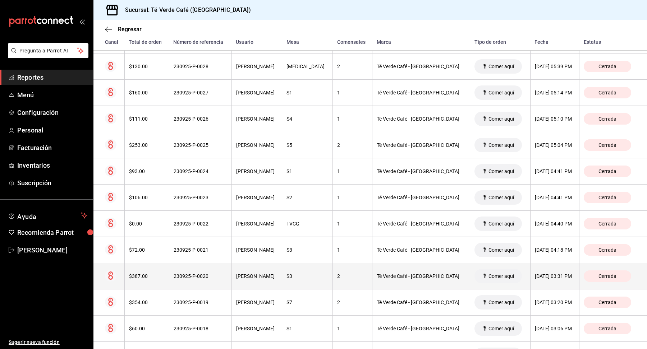
click at [211, 267] on th "230925-P-0020" at bounding box center [200, 276] width 62 height 26
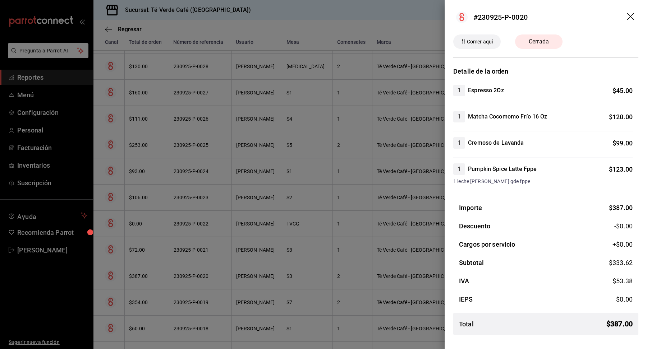
click at [213, 266] on div at bounding box center [323, 174] width 647 height 349
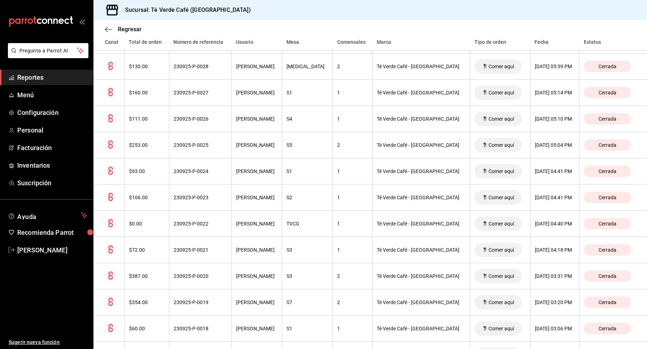
scroll to position [390, 0]
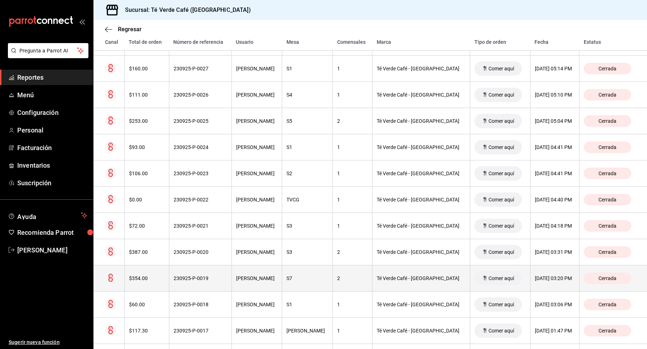
click at [212, 279] on th "230925-P-0019" at bounding box center [200, 278] width 62 height 26
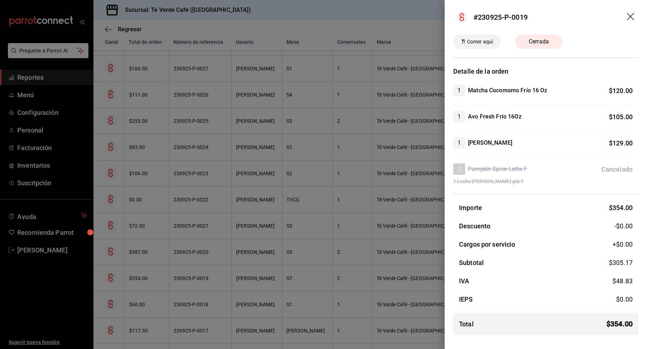
click at [205, 279] on div at bounding box center [323, 174] width 647 height 349
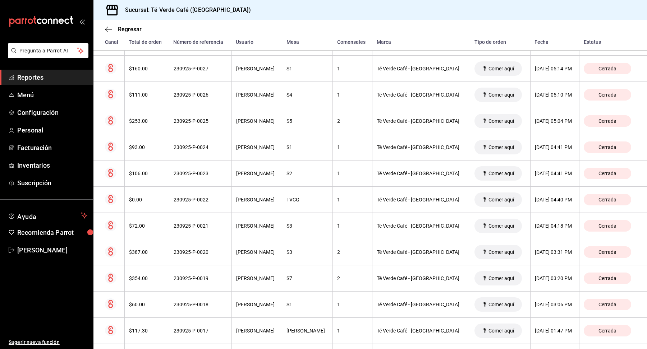
click at [205, 279] on th "230925-P-0019" at bounding box center [200, 278] width 62 height 26
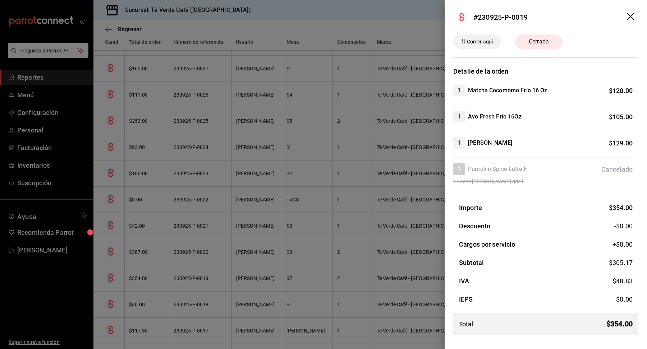
click at [626, 13] on icon "drag" at bounding box center [630, 17] width 9 height 9
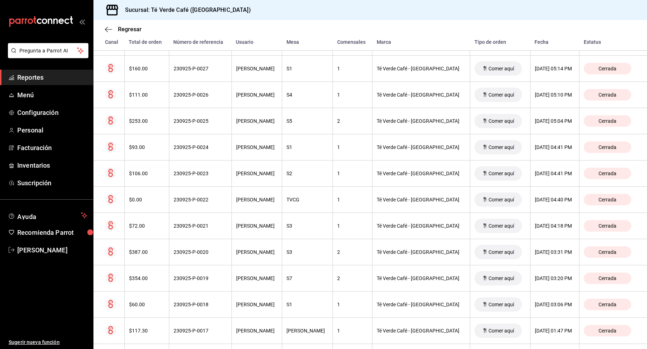
click at [24, 78] on span "Reportes" at bounding box center [52, 78] width 70 height 10
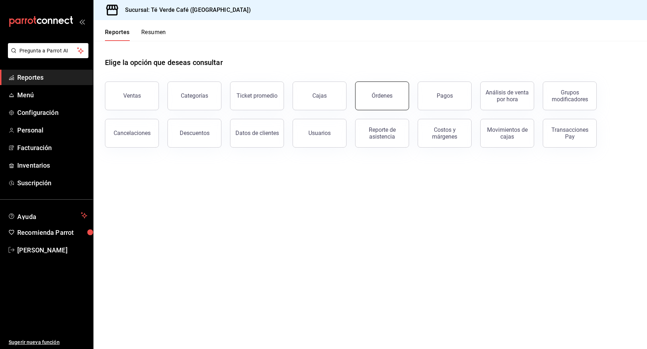
click at [361, 93] on button "Órdenes" at bounding box center [382, 96] width 54 height 29
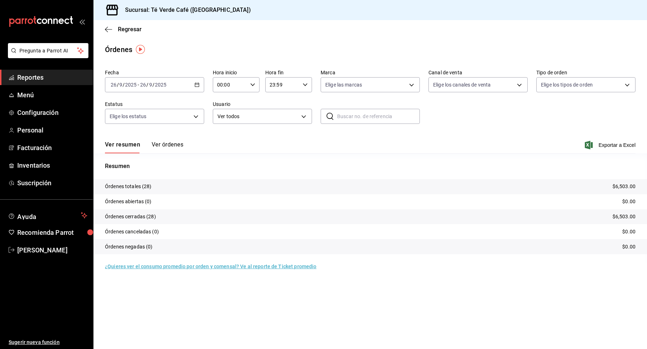
click at [167, 146] on button "Ver órdenes" at bounding box center [168, 147] width 32 height 12
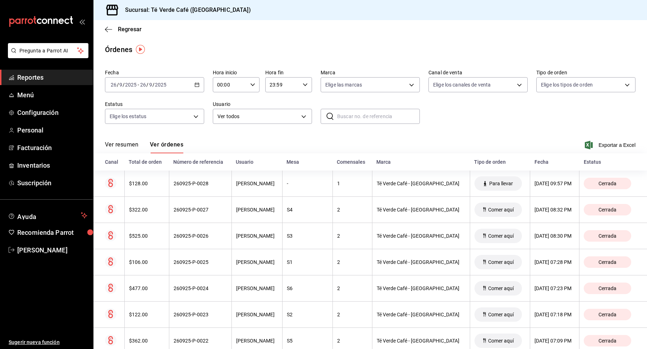
click at [34, 81] on span "Reportes" at bounding box center [52, 78] width 70 height 10
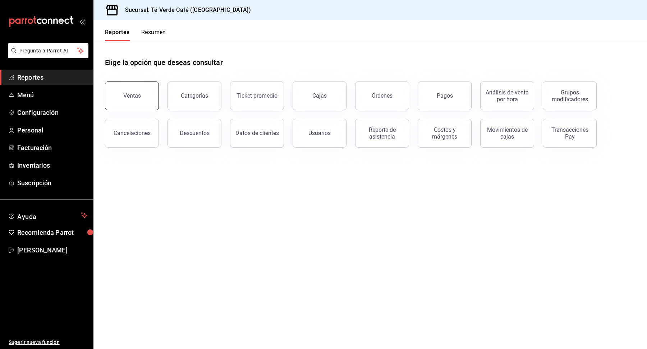
click at [134, 106] on button "Ventas" at bounding box center [132, 96] width 54 height 29
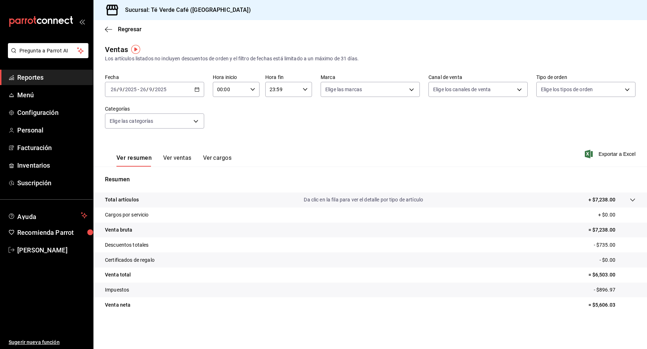
drag, startPoint x: 173, startPoint y: 158, endPoint x: 421, endPoint y: 157, distance: 247.5
click at [173, 158] on button "Ver ventas" at bounding box center [177, 160] width 28 height 12
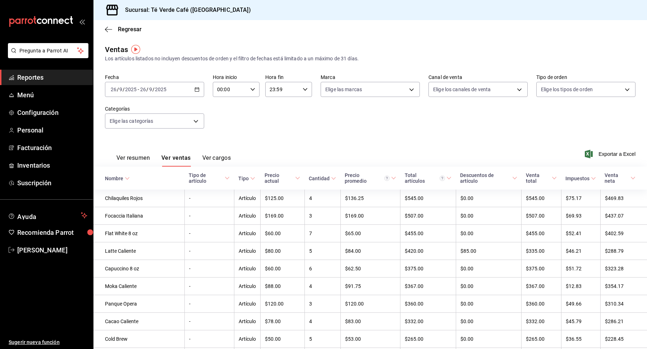
click at [24, 75] on span "Reportes" at bounding box center [52, 78] width 70 height 10
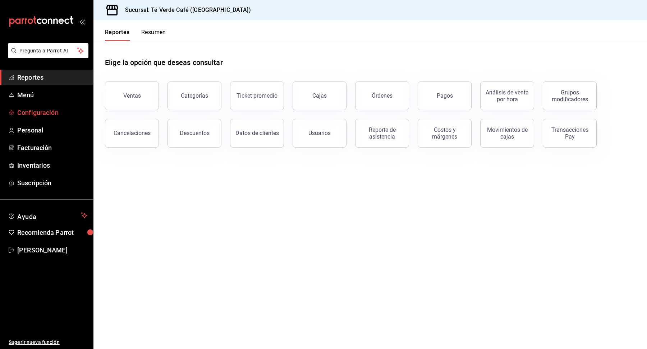
click at [37, 116] on span "Configuración" at bounding box center [52, 113] width 70 height 10
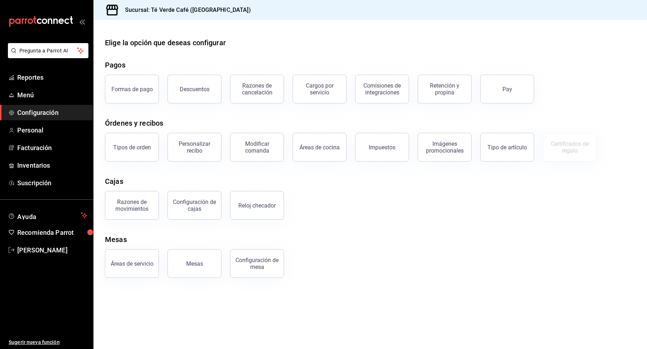
drag, startPoint x: 181, startPoint y: 213, endPoint x: 176, endPoint y: 216, distance: 5.3
click at [181, 213] on button "Configuración de cajas" at bounding box center [194, 205] width 54 height 29
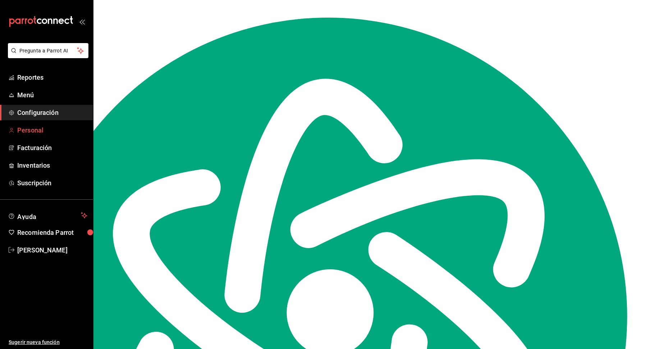
click at [31, 131] on span "Personal" at bounding box center [52, 130] width 70 height 10
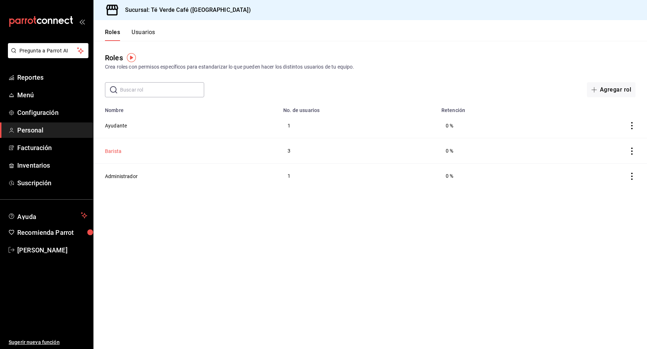
click at [115, 150] on button "Barista" at bounding box center [113, 151] width 17 height 7
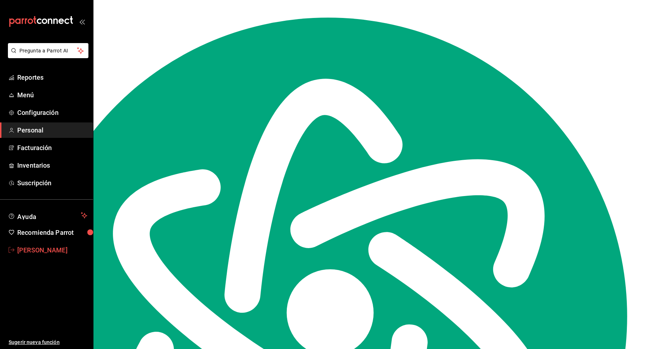
click at [38, 253] on span "[PERSON_NAME]" at bounding box center [52, 250] width 70 height 10
